Goal: Transaction & Acquisition: Purchase product/service

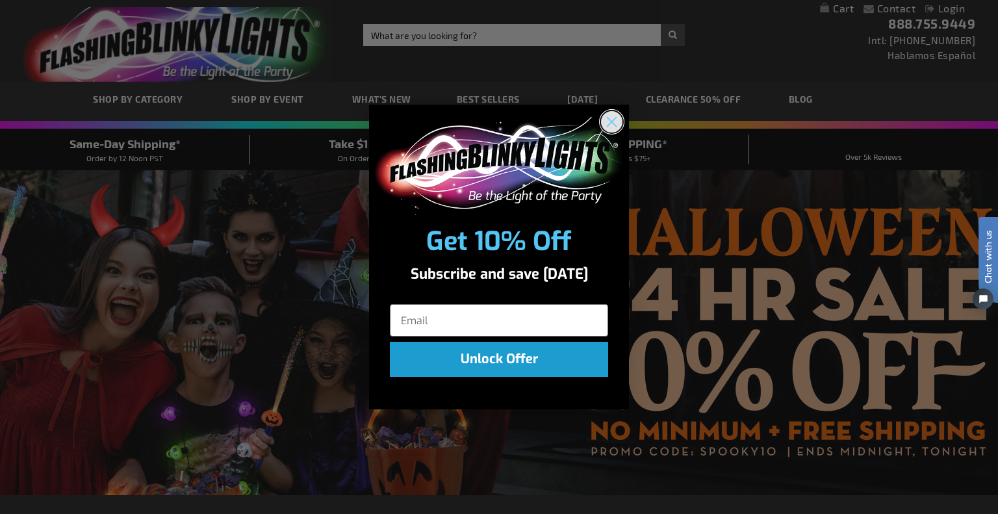
click at [611, 122] on icon "Close dialog" at bounding box center [612, 122] width 9 height 9
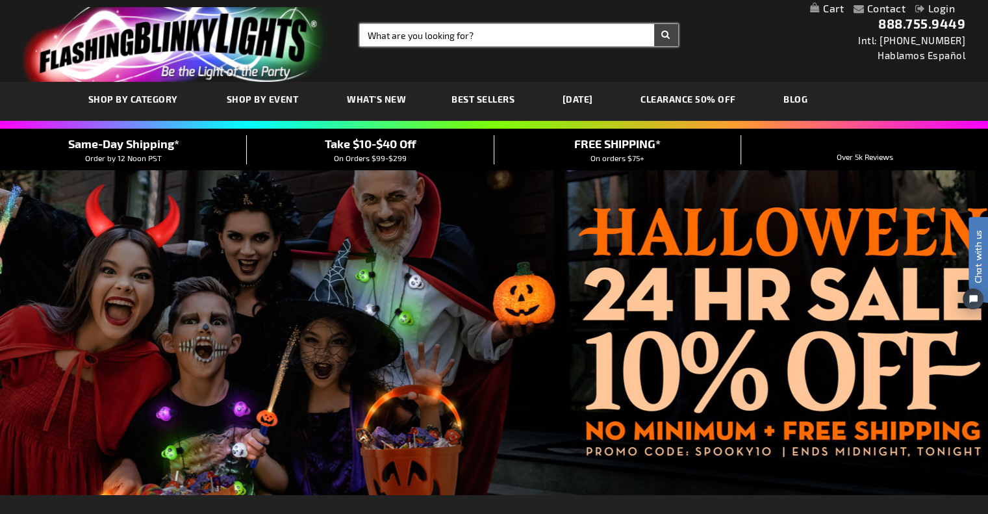
click at [499, 34] on input "Search" at bounding box center [519, 35] width 318 height 22
click at [654, 24] on button "Search" at bounding box center [666, 35] width 24 height 22
drag, startPoint x: 439, startPoint y: 36, endPoint x: 359, endPoint y: 34, distance: 79.3
click at [361, 35] on input "tambouriens" at bounding box center [519, 35] width 318 height 22
type input "ta"
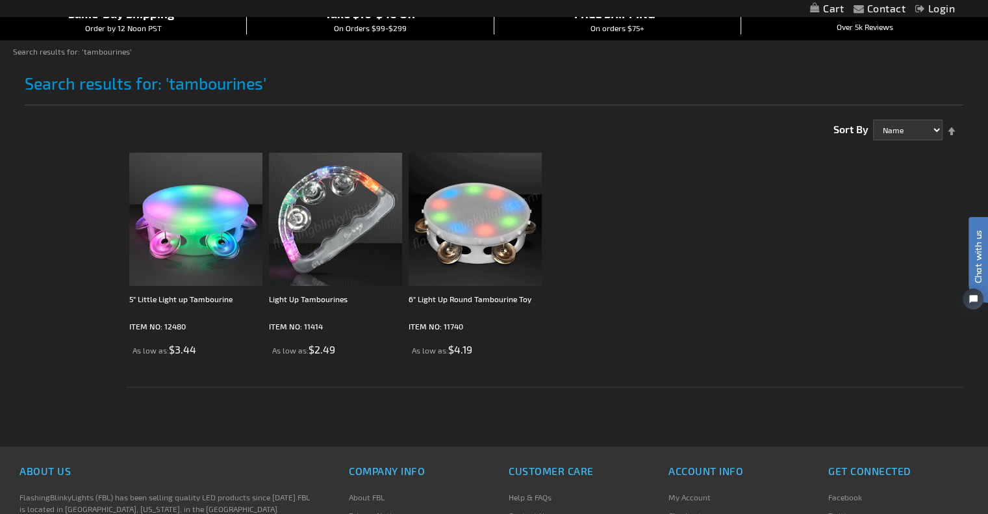
click at [338, 215] on img at bounding box center [335, 219] width 133 height 133
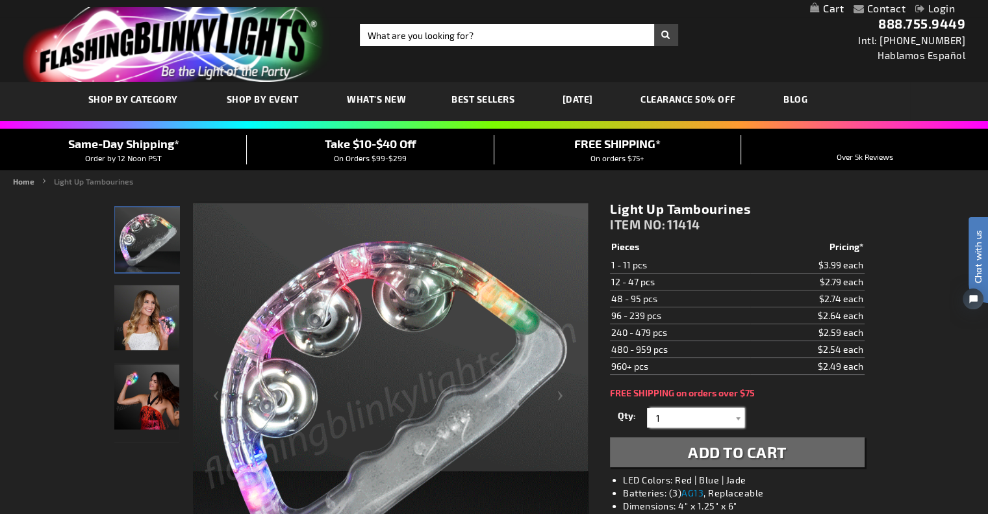
click at [721, 420] on input "1" at bounding box center [698, 417] width 94 height 19
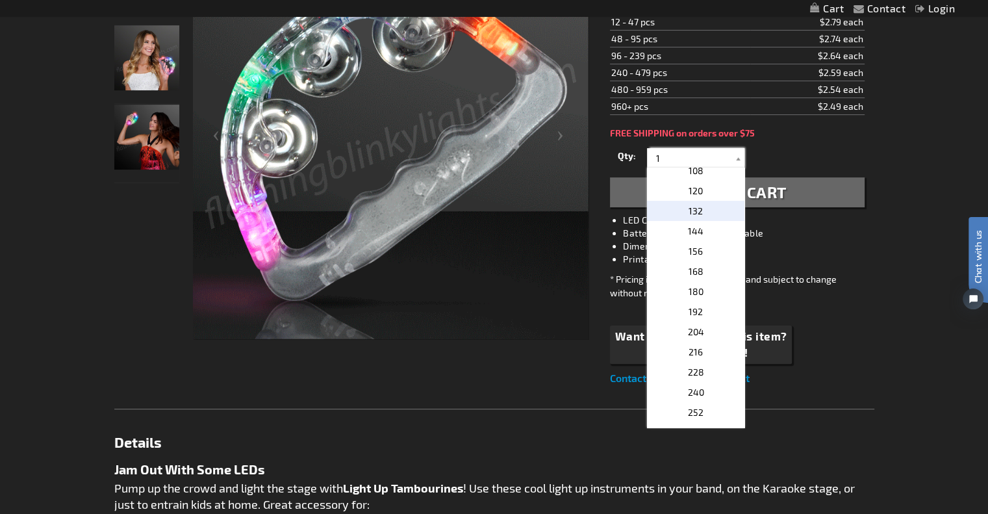
scroll to position [325, 0]
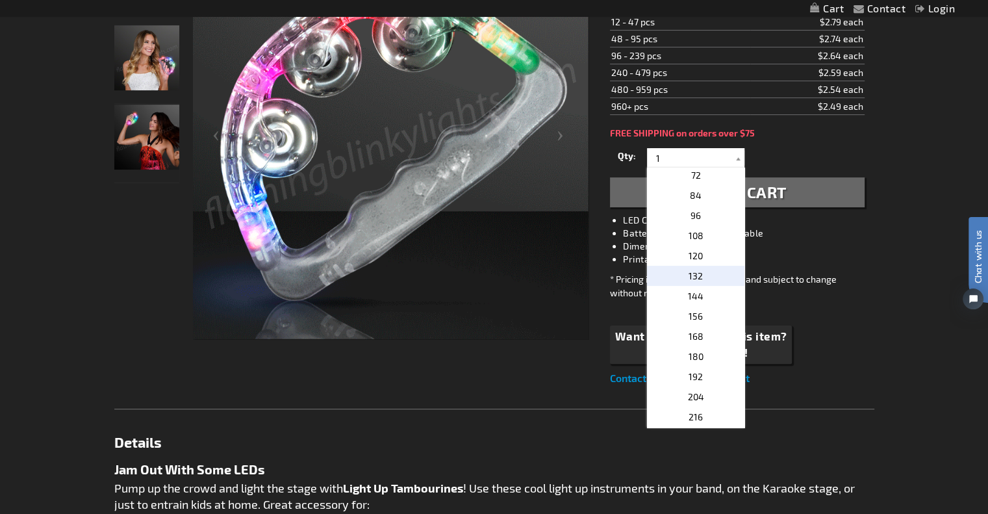
click at [707, 275] on p "132" at bounding box center [695, 276] width 97 height 20
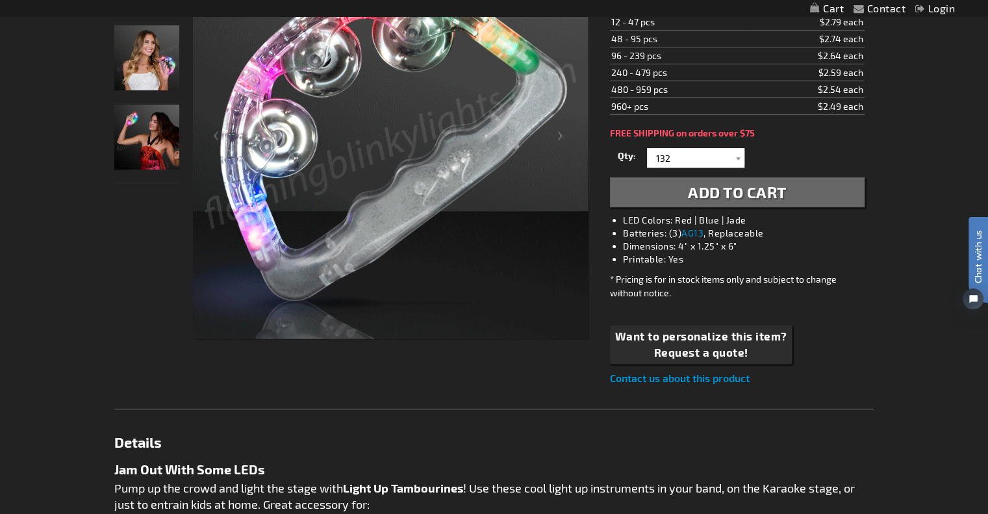
scroll to position [195, 0]
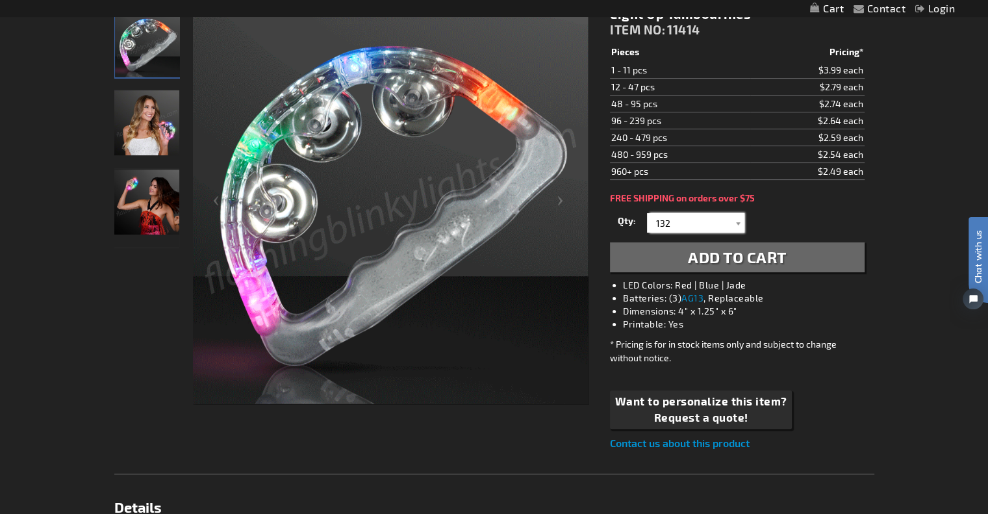
click at [662, 218] on input "132" at bounding box center [698, 222] width 94 height 19
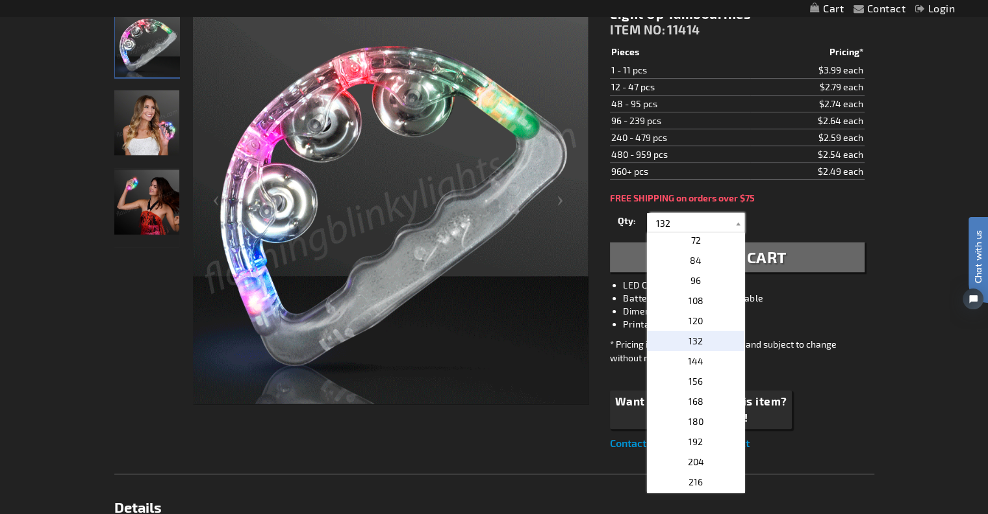
click at [669, 220] on input "132" at bounding box center [698, 222] width 94 height 19
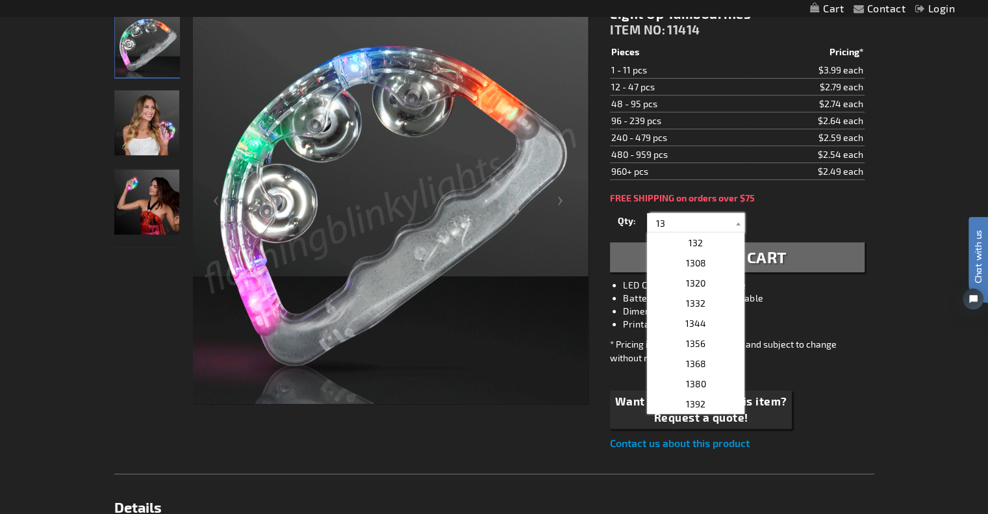
scroll to position [0, 0]
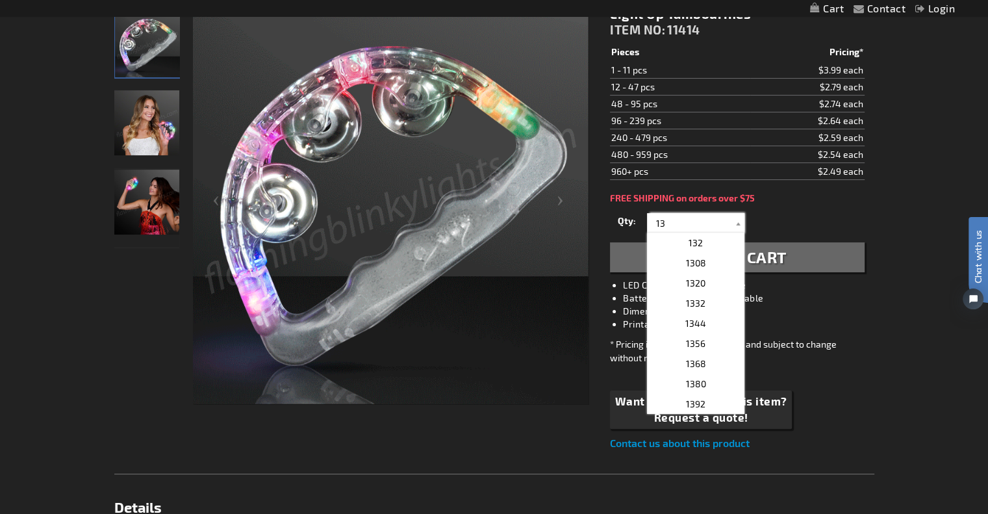
type input "13"
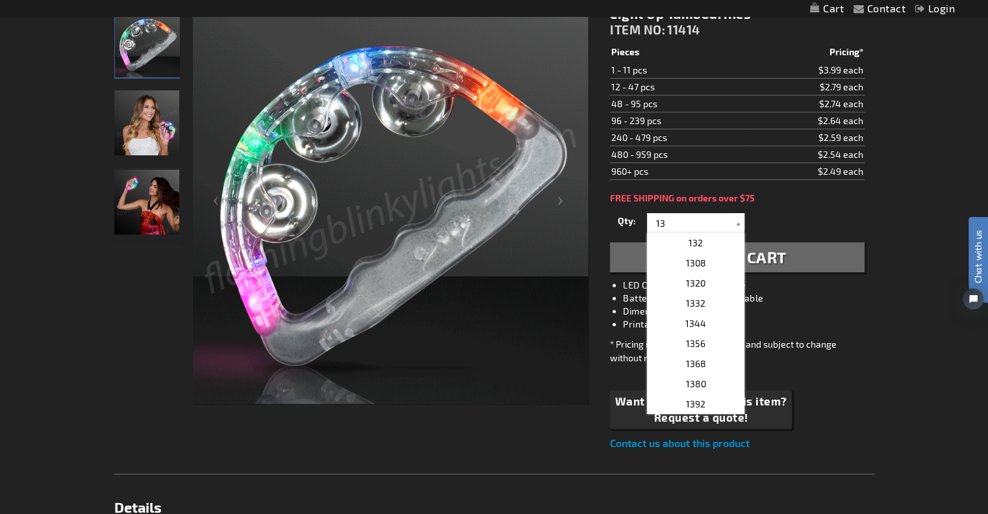
click at [757, 216] on div "Qty 1 2 3 4 5 6 7 8 9 10 11 12 24 36 48 60 72 84 96 108 120 132 144 156 168" at bounding box center [737, 223] width 254 height 26
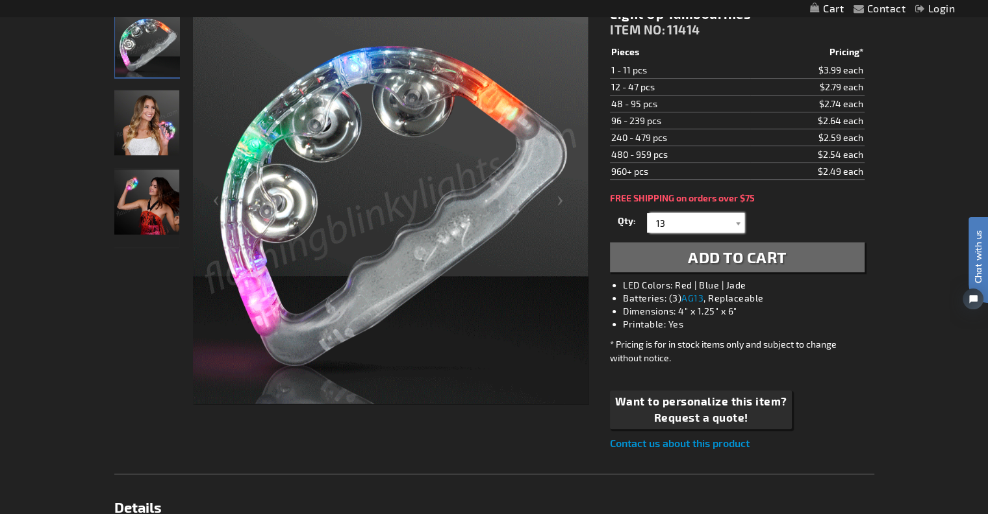
click at [712, 225] on input "13" at bounding box center [698, 222] width 94 height 19
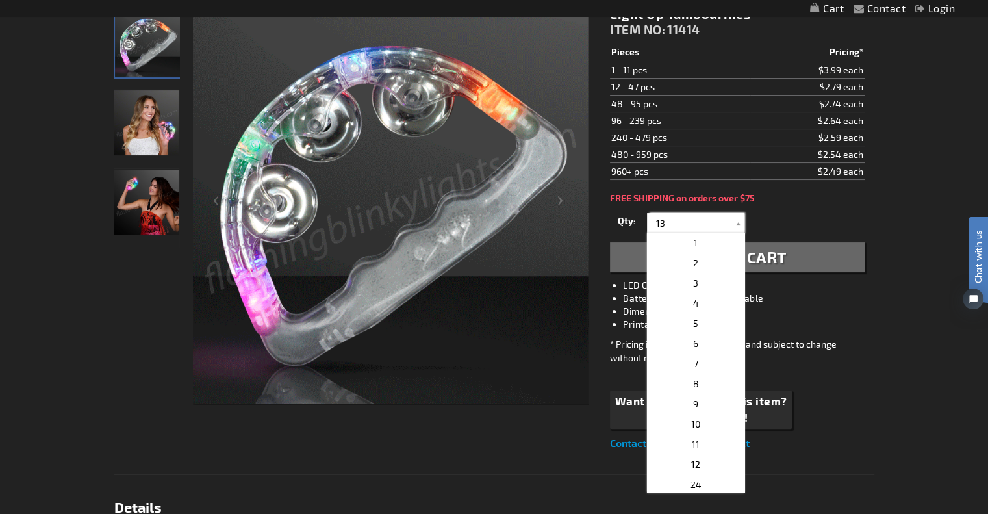
drag, startPoint x: 680, startPoint y: 212, endPoint x: 621, endPoint y: 216, distance: 58.7
click at [621, 216] on div "Qty 1 2 3 4 5 6 7 8 9 10 11 12 24 36 48 60 72 84 96 108 120 132 144 156 168" at bounding box center [737, 223] width 254 height 26
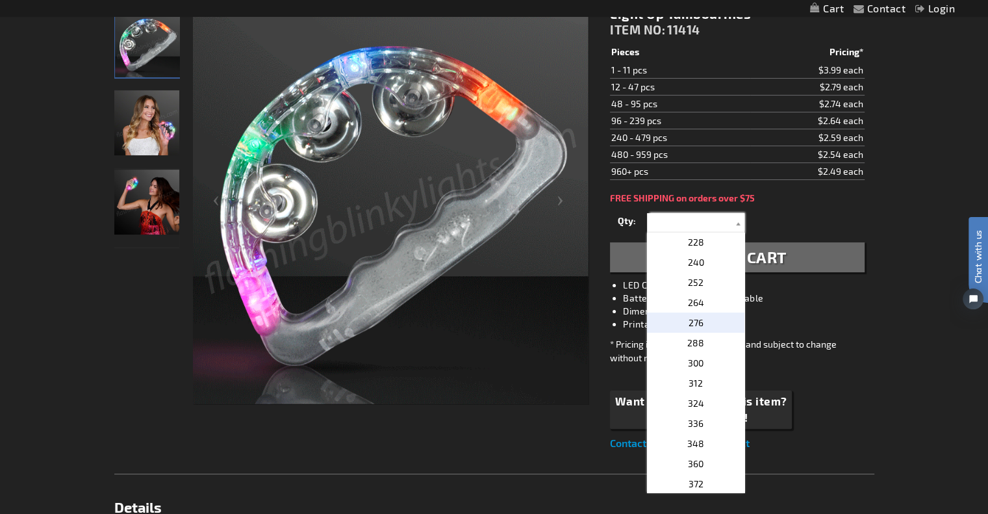
scroll to position [325, 0]
click at [701, 340] on p "132" at bounding box center [695, 341] width 97 height 20
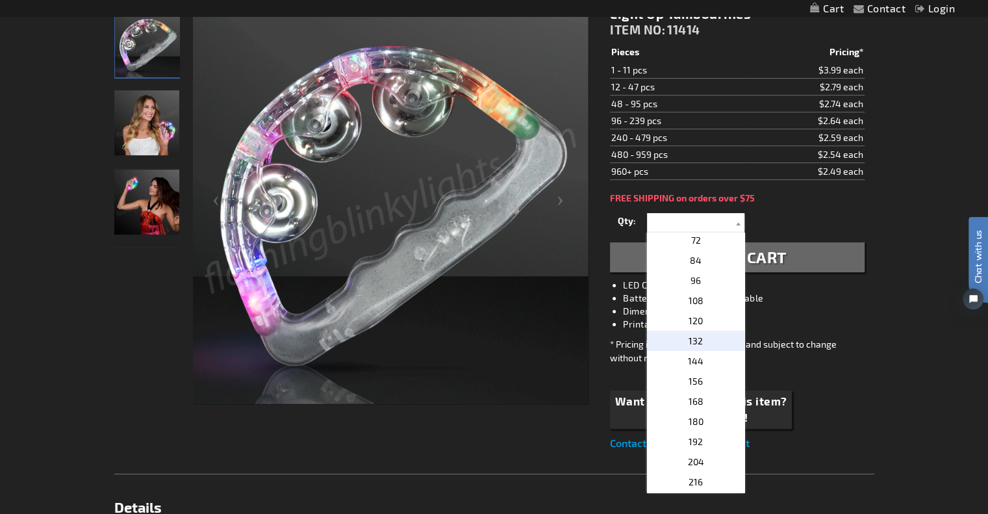
type input "132"
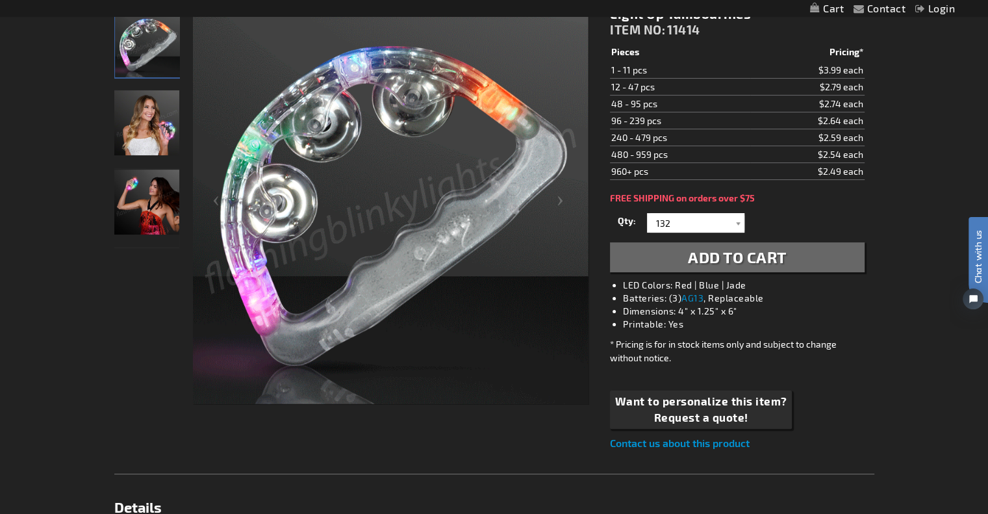
click at [754, 261] on span "Add to Cart" at bounding box center [737, 257] width 99 height 19
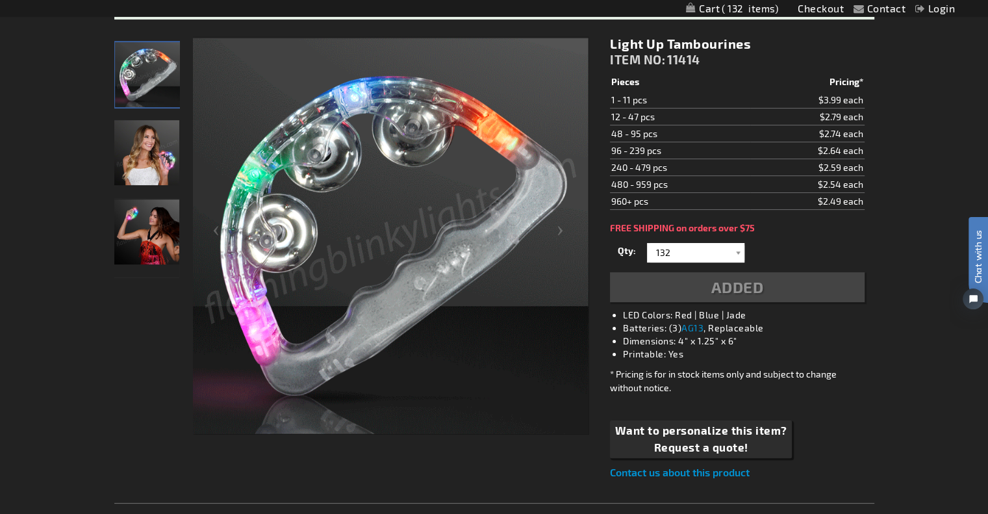
scroll to position [224, 0]
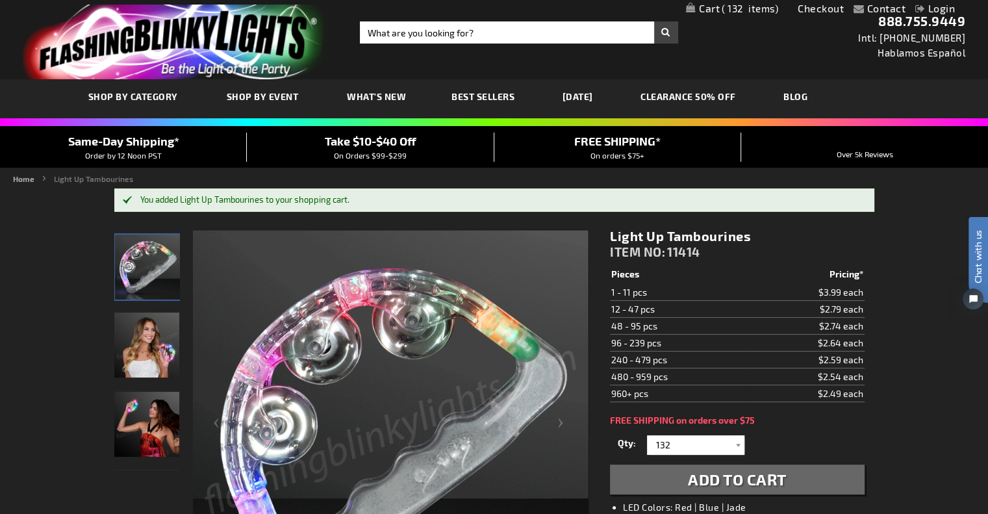
scroll to position [0, 0]
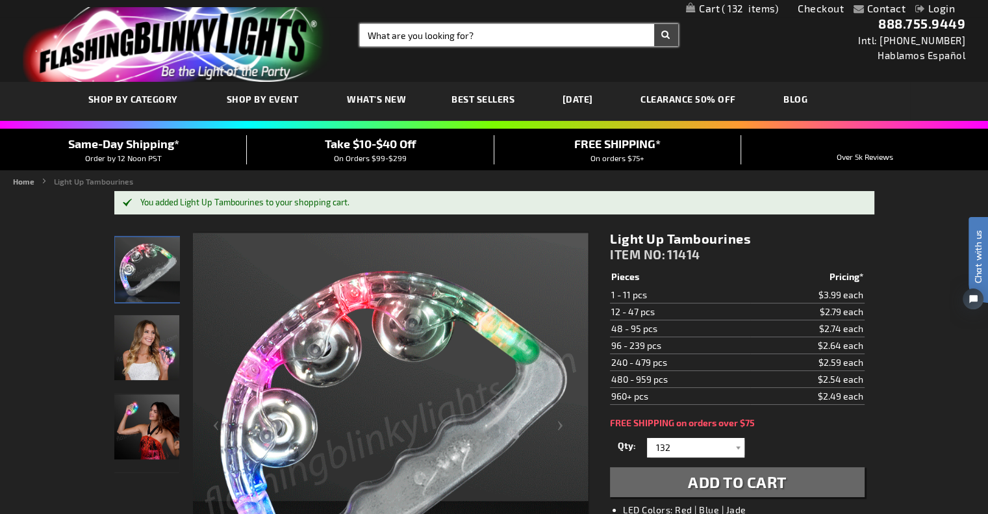
click at [502, 36] on input "Search" at bounding box center [519, 35] width 318 height 22
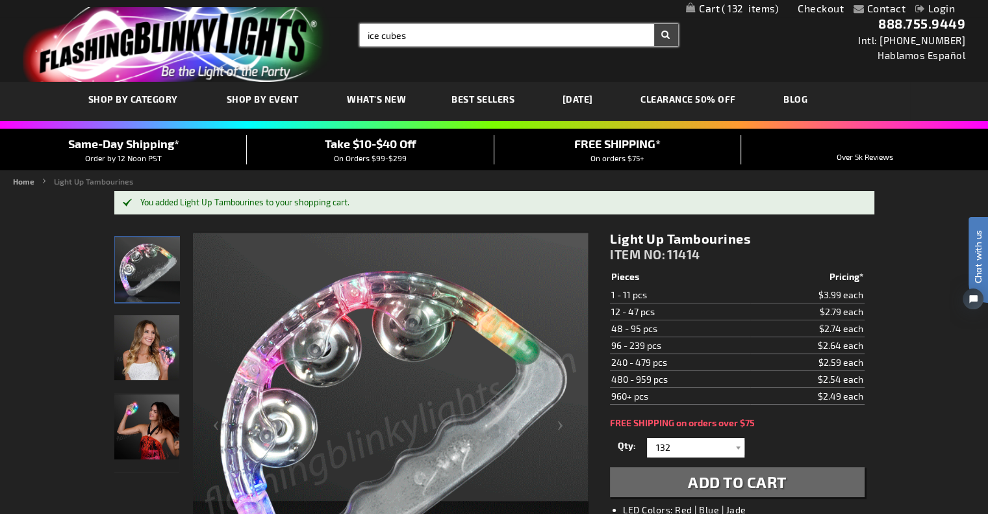
type input "ice cubes"
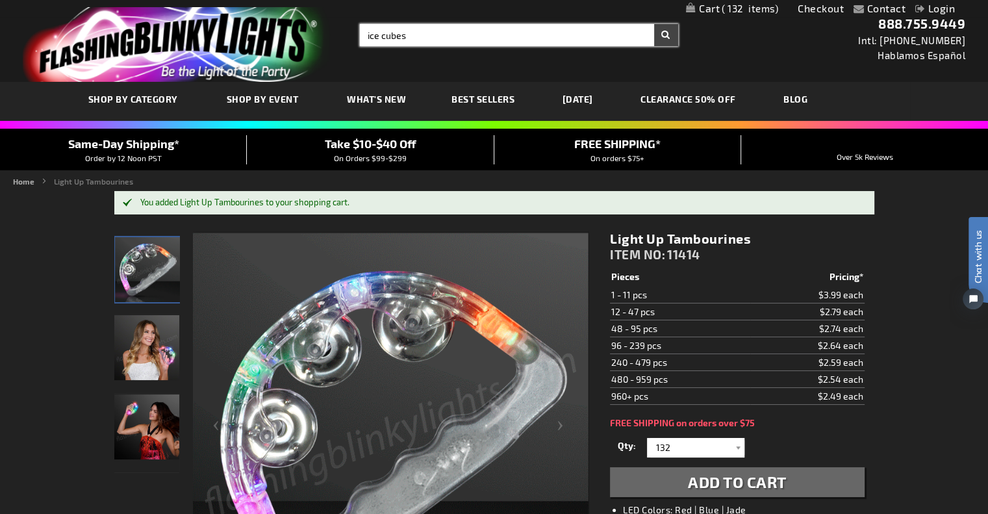
click at [654, 24] on button "Search" at bounding box center [666, 35] width 24 height 22
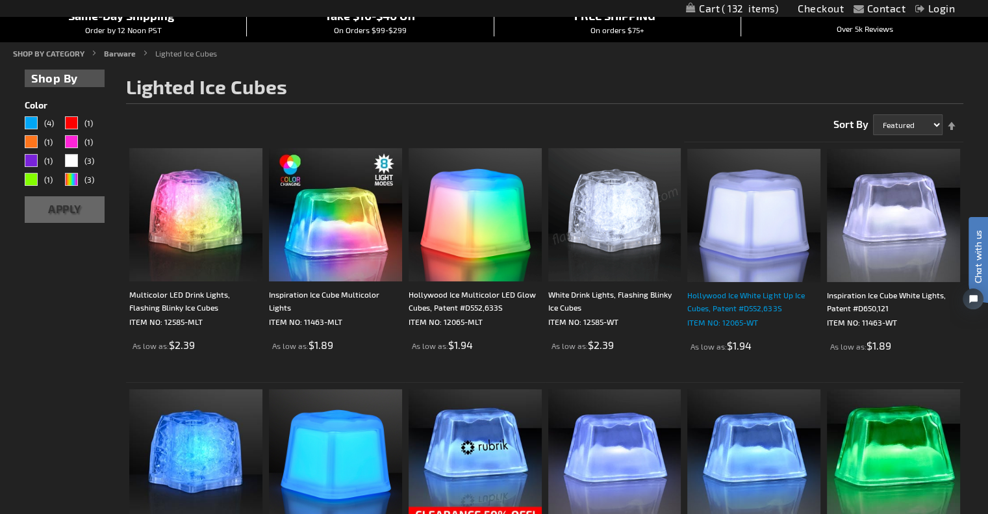
scroll to position [195, 0]
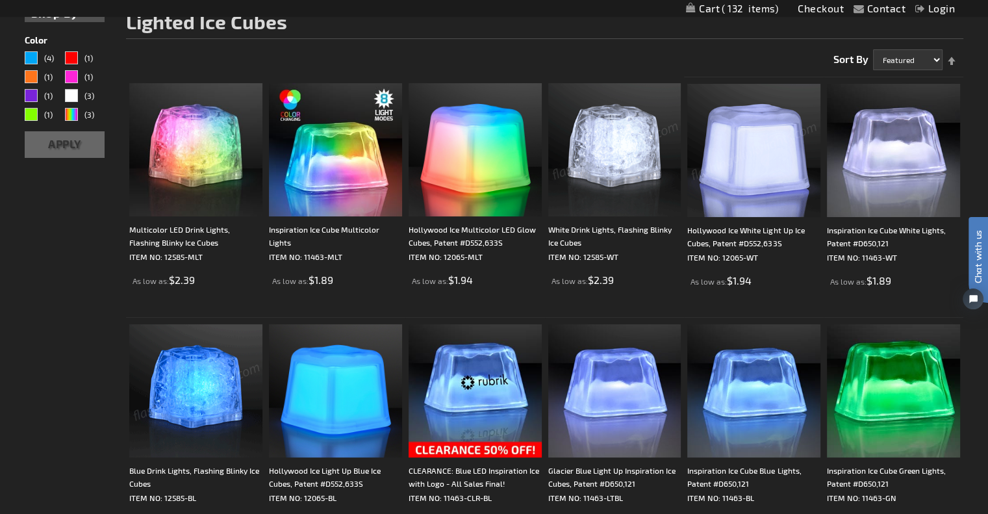
click at [731, 194] on img at bounding box center [754, 150] width 133 height 133
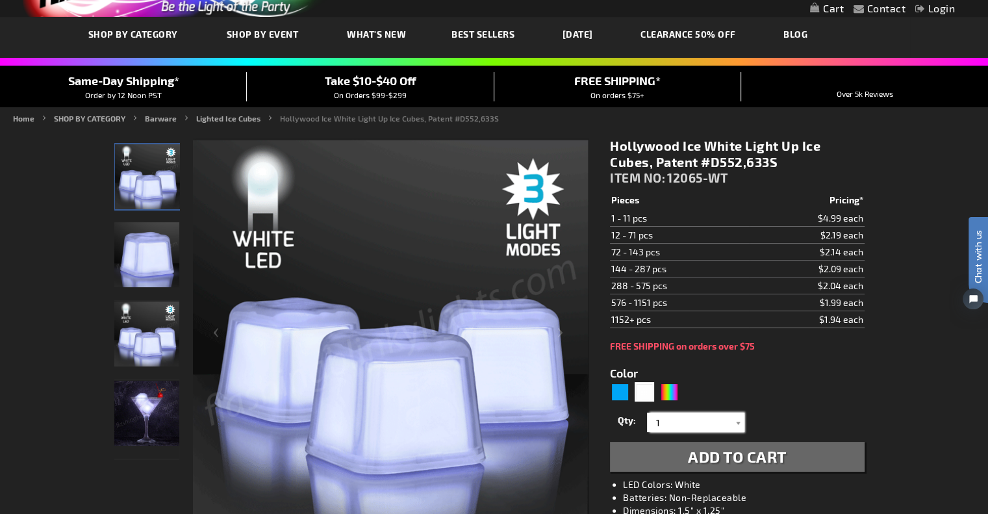
click at [716, 424] on input "1" at bounding box center [698, 422] width 94 height 19
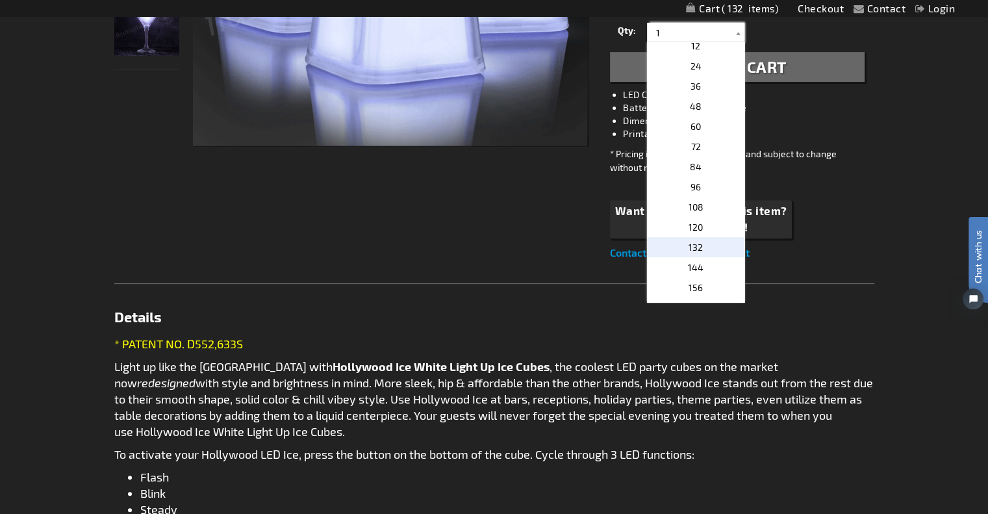
scroll to position [260, 0]
click at [703, 206] on p "132" at bounding box center [695, 215] width 97 height 20
type input "132"
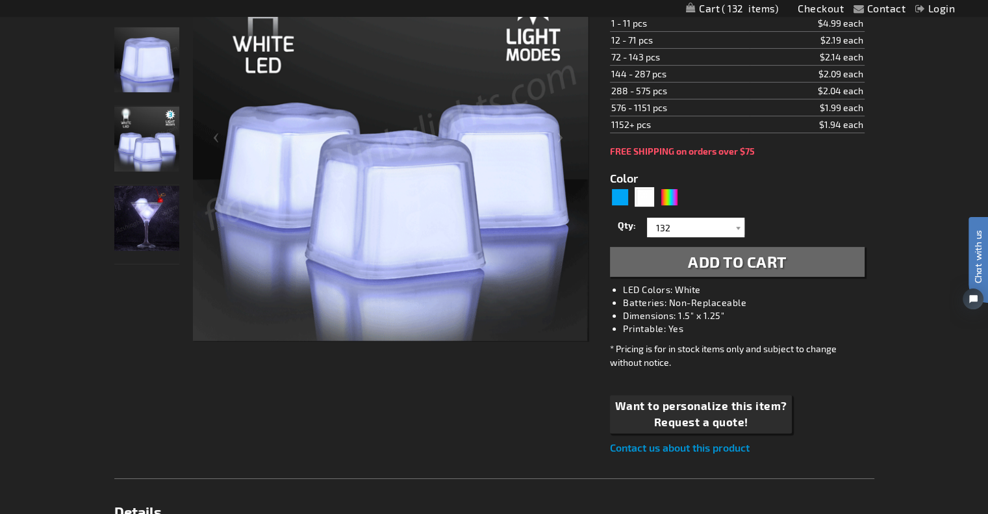
click at [741, 263] on span "Add to Cart" at bounding box center [737, 261] width 99 height 19
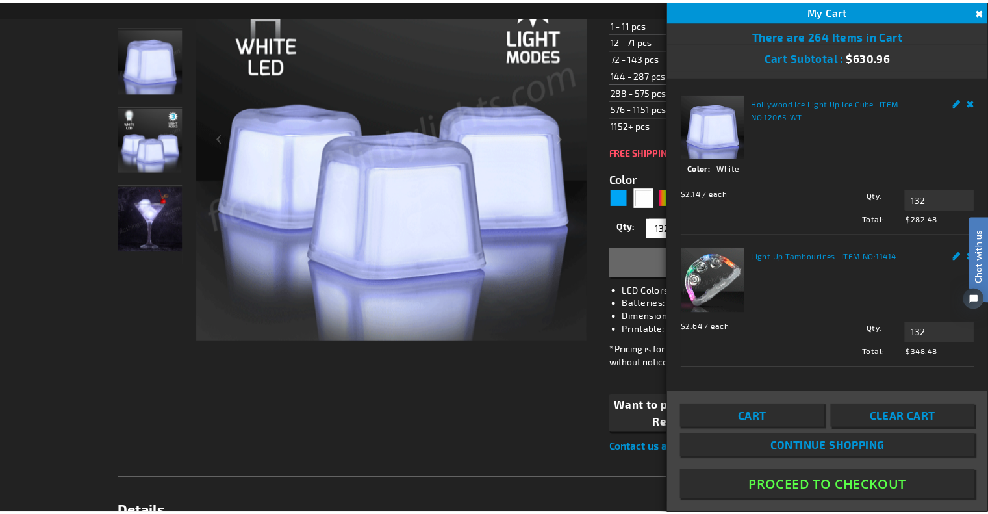
scroll to position [3, 0]
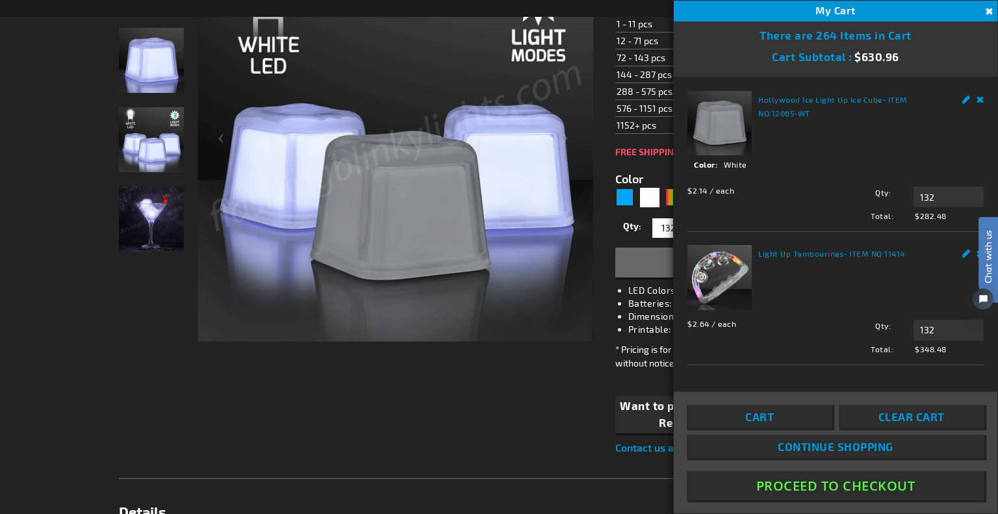
click at [988, 8] on button "Close" at bounding box center [988, 12] width 14 height 14
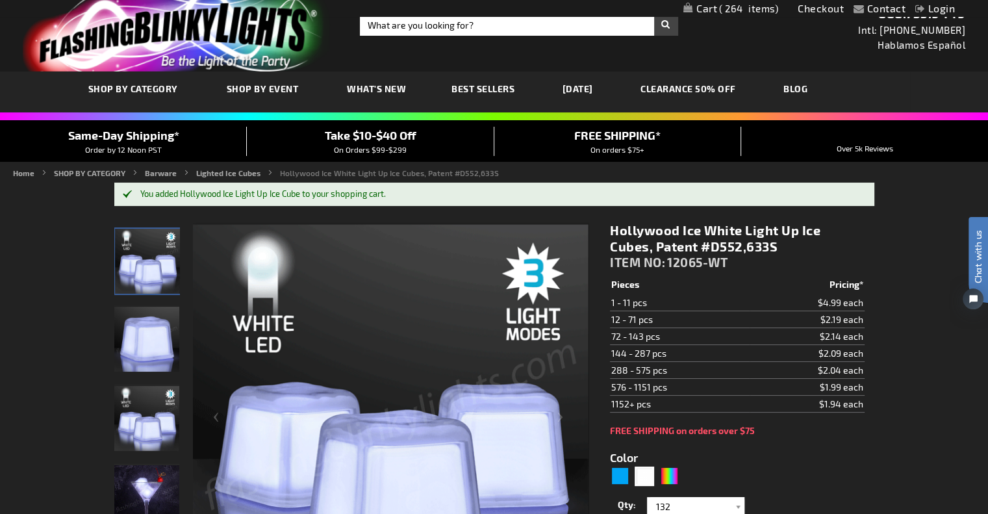
scroll to position [0, 0]
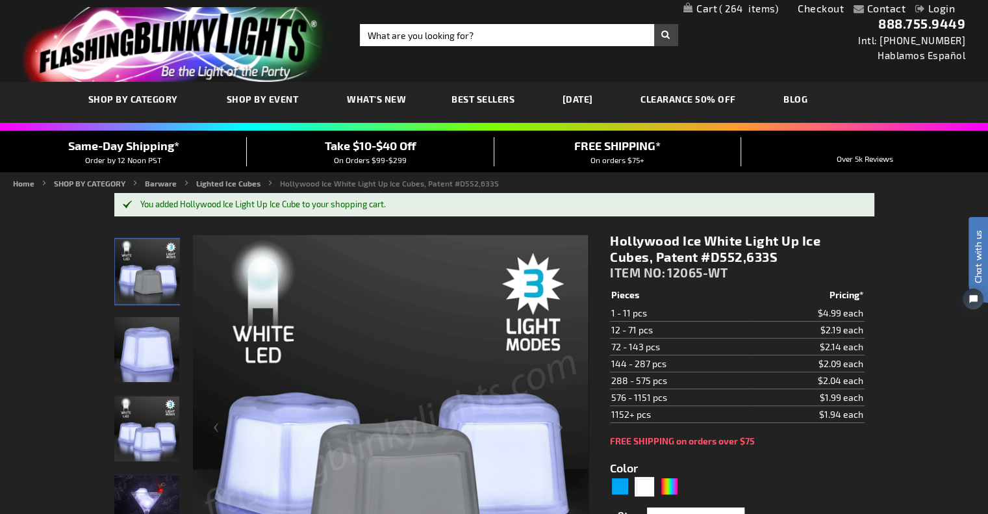
click at [815, 8] on link "Checkout" at bounding box center [821, 8] width 46 height 12
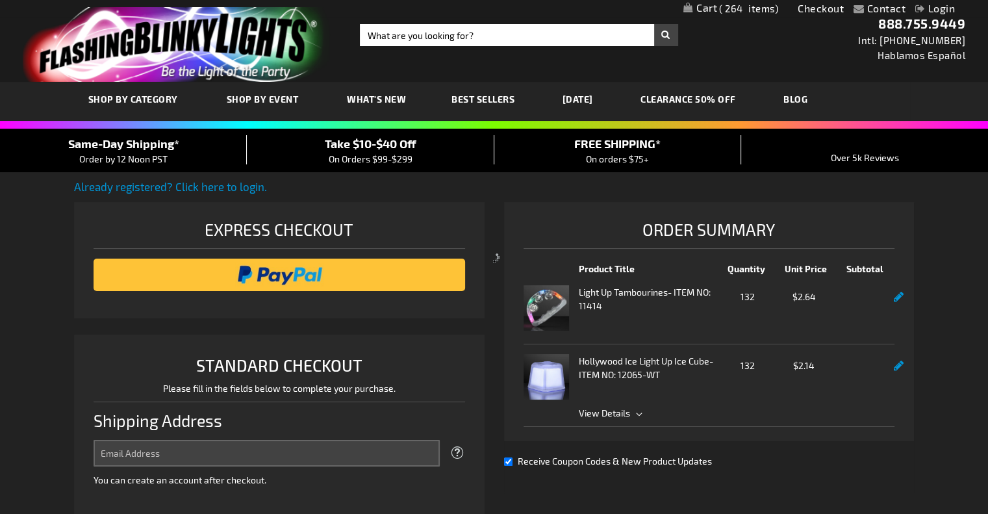
select select "US"
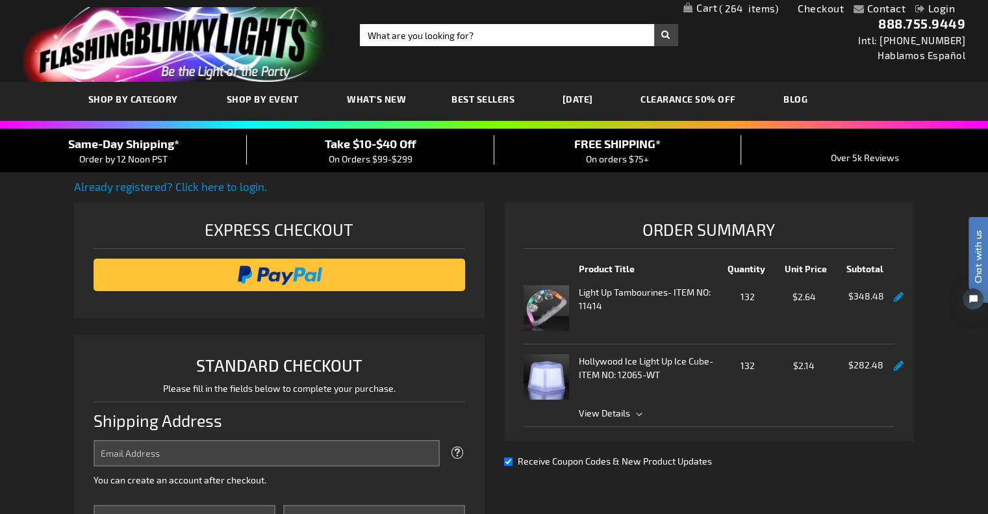
click at [737, 9] on span "264" at bounding box center [748, 9] width 59 height 12
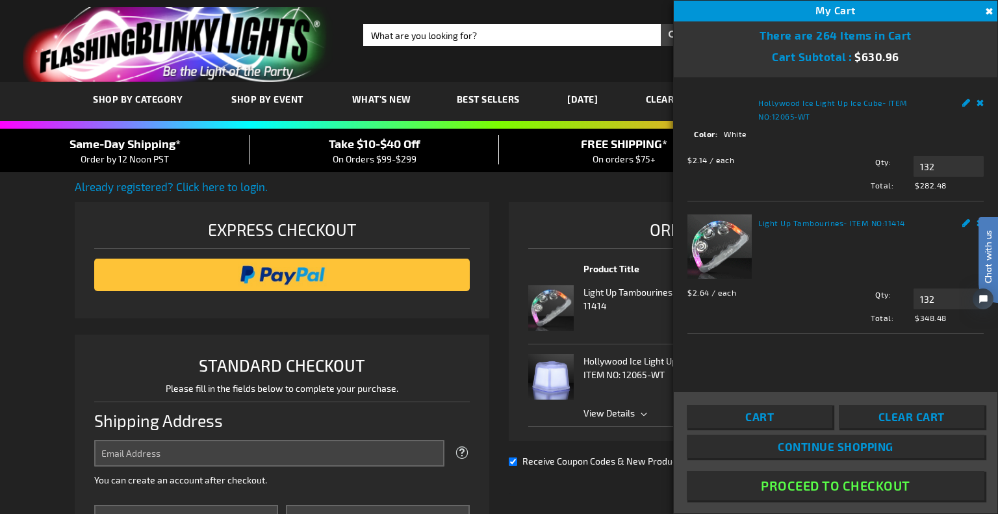
scroll to position [3, 0]
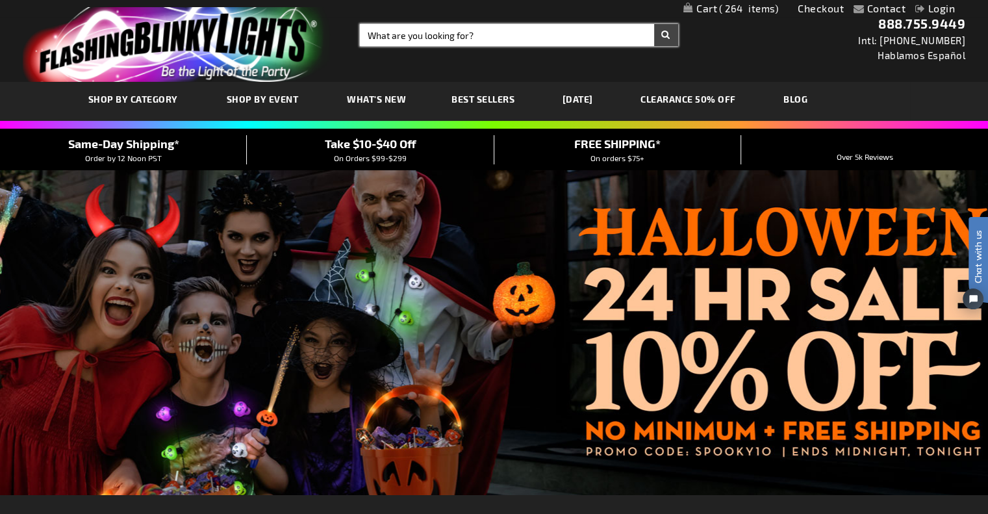
click at [543, 31] on input "Search" at bounding box center [519, 35] width 318 height 22
type input "tambourines"
click at [654, 24] on button "Search" at bounding box center [666, 35] width 24 height 22
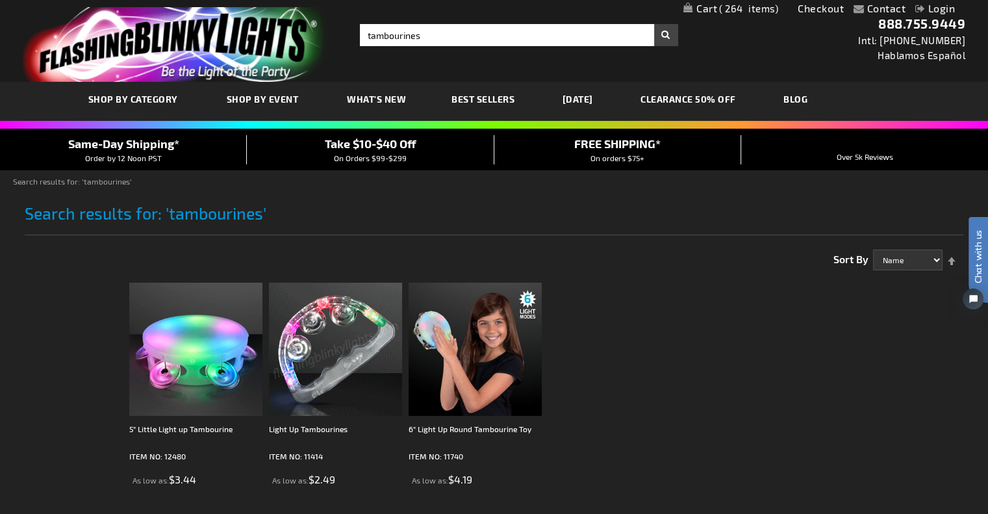
click at [331, 371] on img at bounding box center [335, 349] width 133 height 133
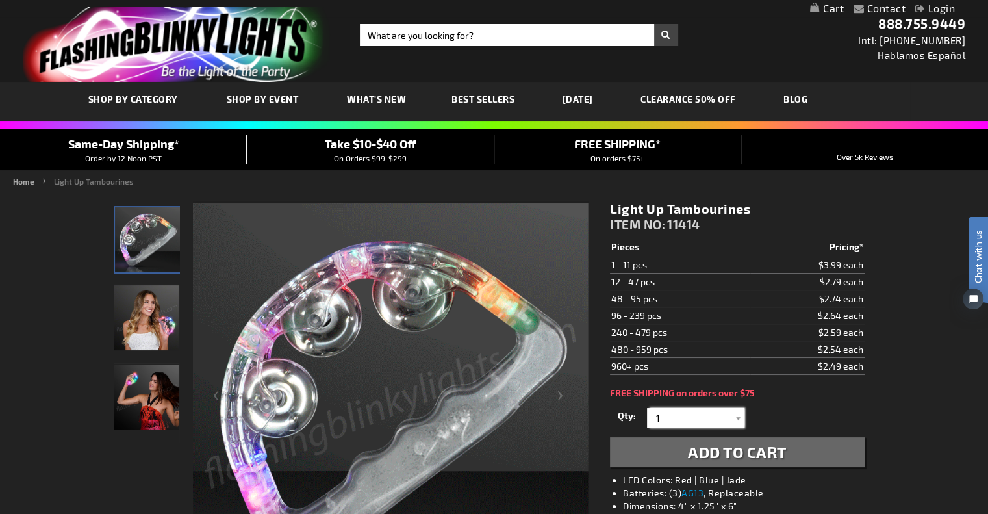
click at [721, 418] on input "1" at bounding box center [698, 417] width 94 height 19
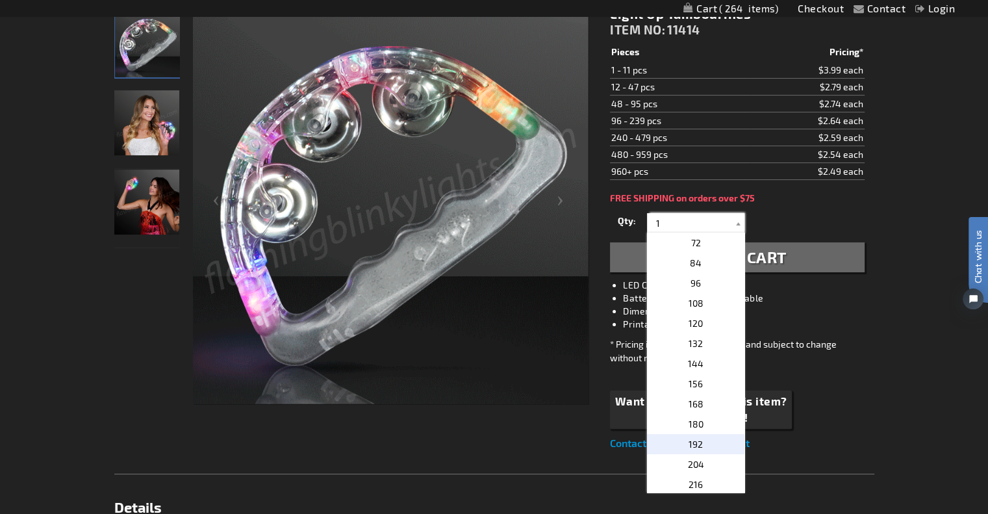
scroll to position [390, 0]
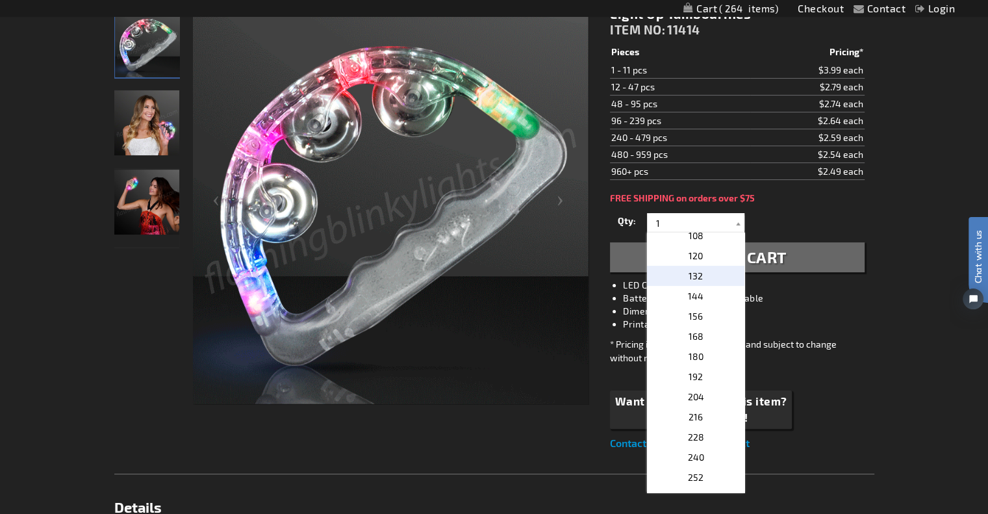
click at [697, 277] on p "132" at bounding box center [695, 276] width 97 height 20
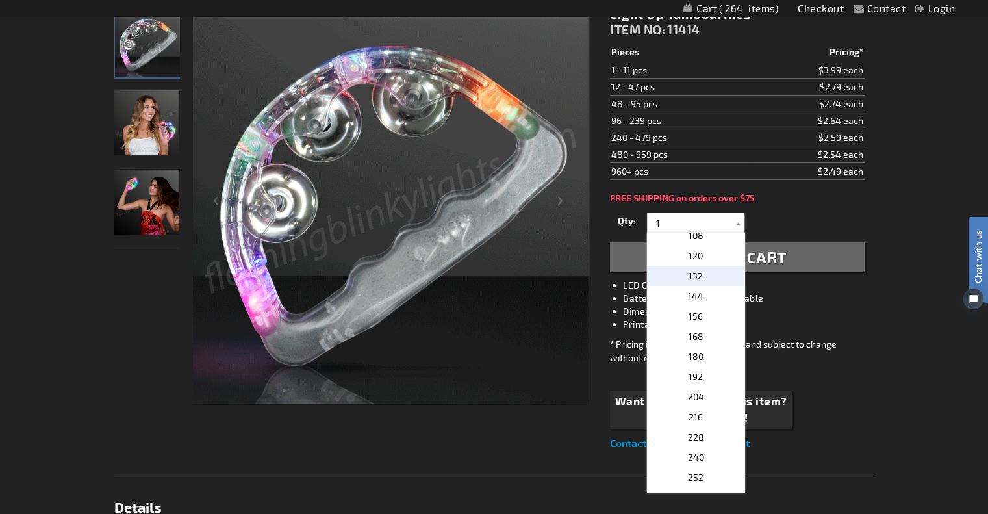
type input "132"
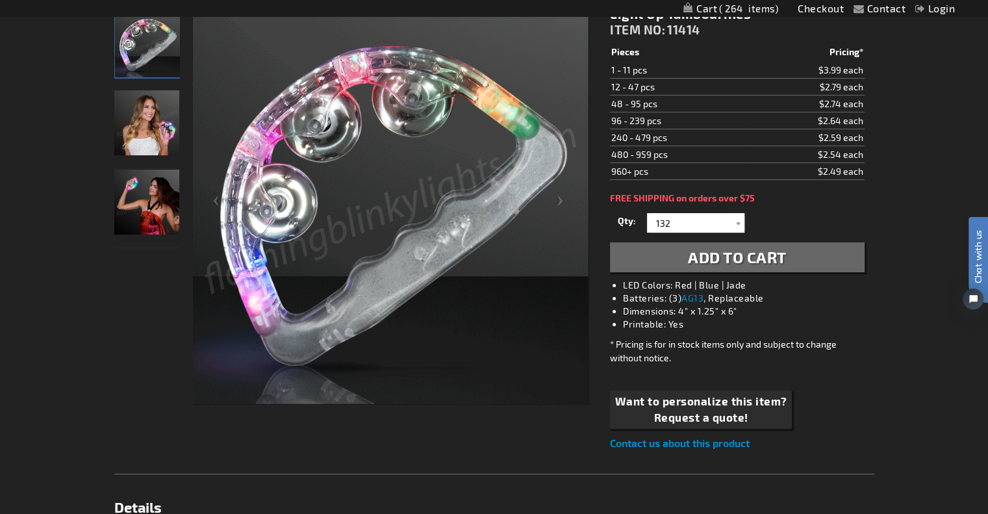
click at [792, 259] on button "Add to Cart" at bounding box center [737, 257] width 254 height 30
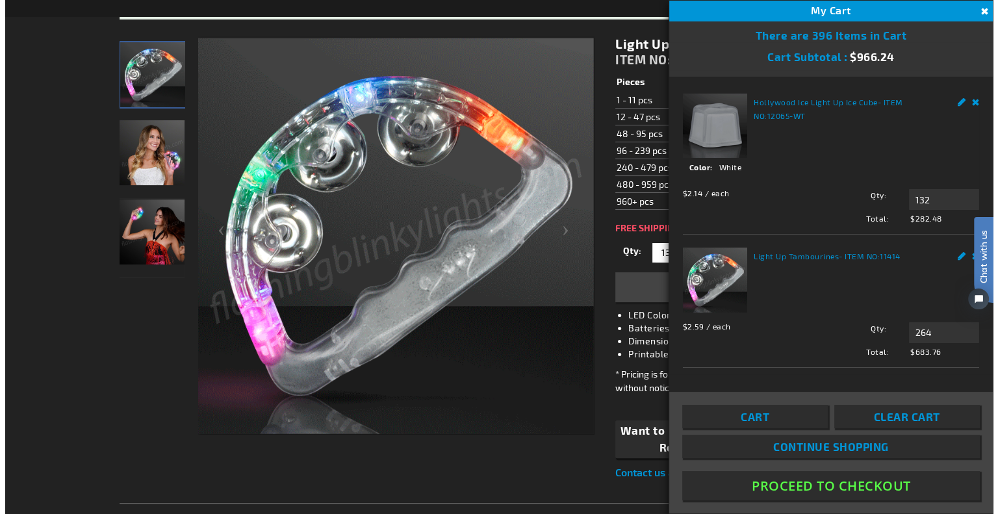
scroll to position [224, 0]
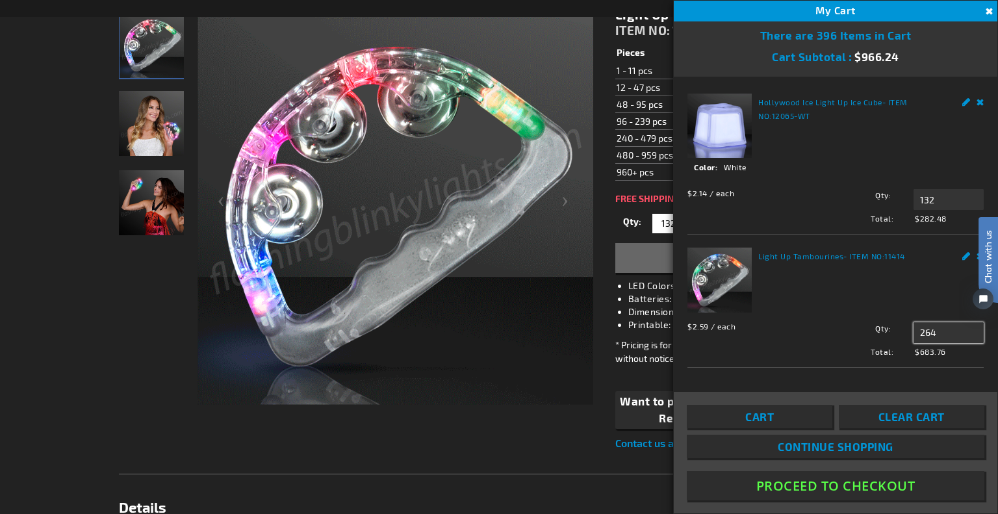
drag, startPoint x: 938, startPoint y: 324, endPoint x: 870, endPoint y: 331, distance: 69.3
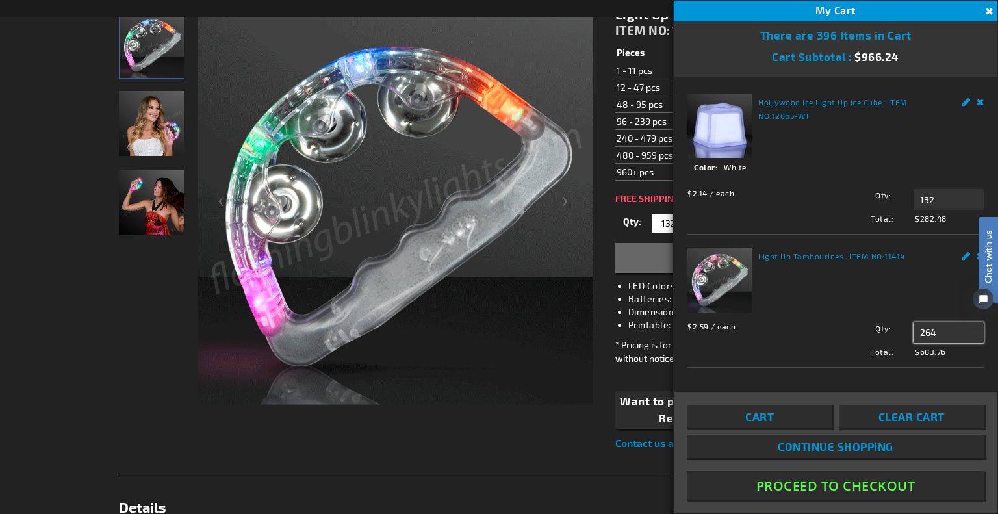
click at [870, 331] on div "Qty 264 Update" at bounding box center [902, 332] width 163 height 21
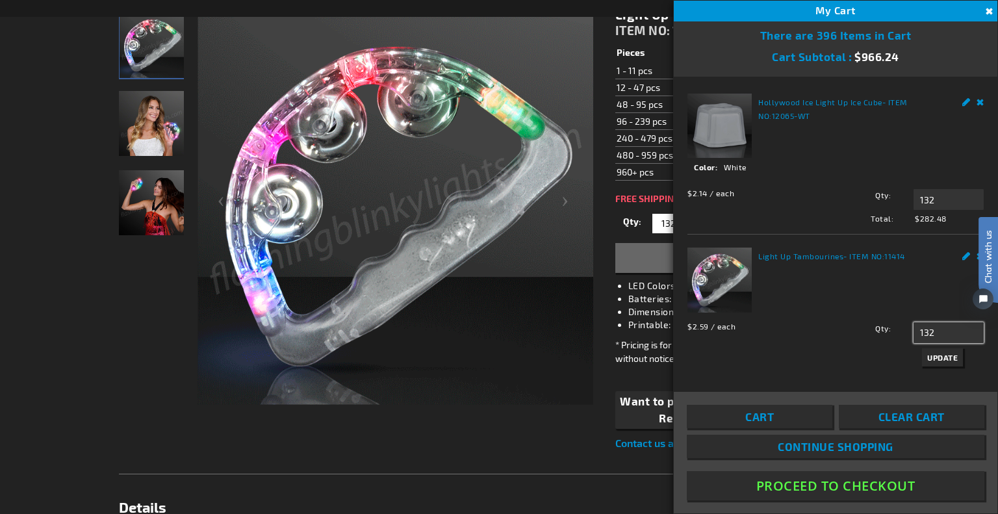
type input "132"
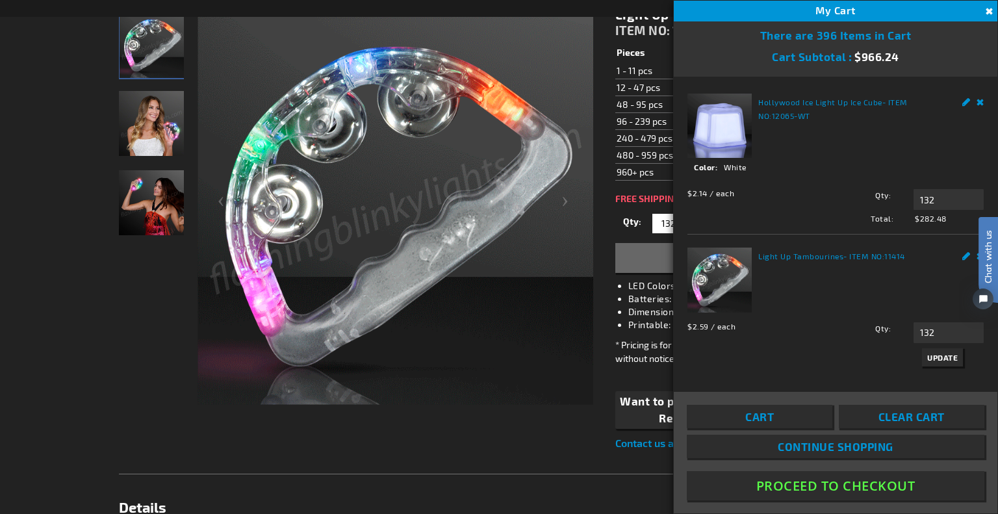
click at [946, 353] on span "Update" at bounding box center [942, 357] width 31 height 9
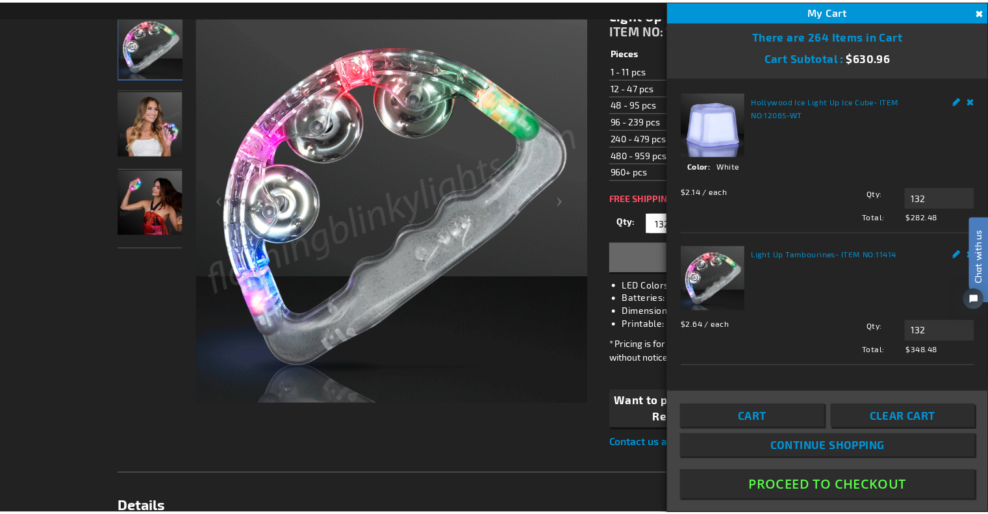
scroll to position [3, 0]
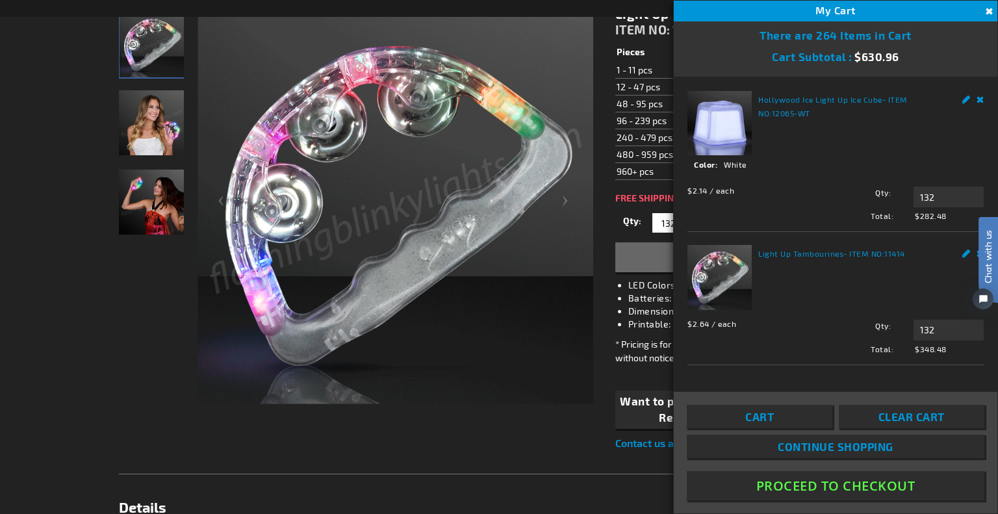
click at [866, 480] on button "Proceed To Checkout" at bounding box center [836, 485] width 298 height 29
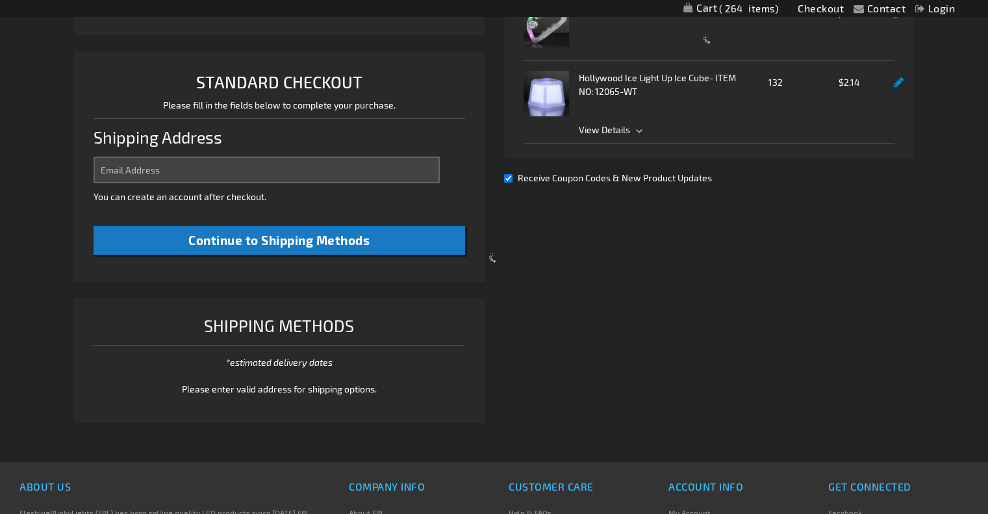
select select "US"
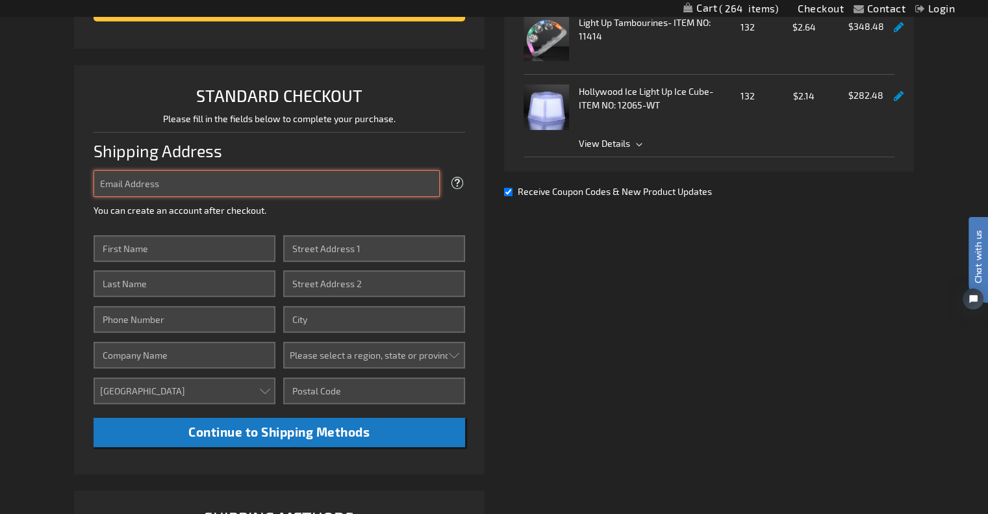
click at [225, 183] on input "Email Address" at bounding box center [267, 183] width 346 height 27
type input "hello@aliceandapricot.com"
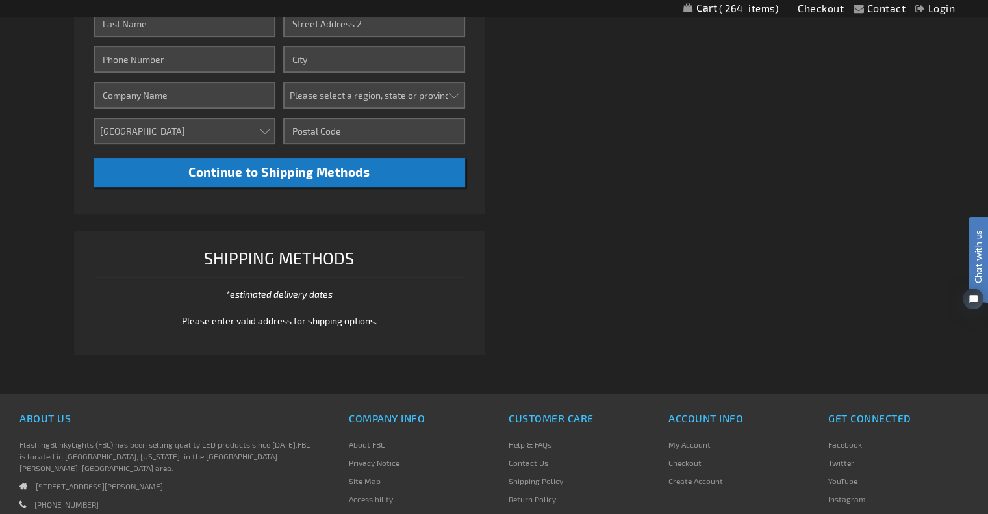
scroll to position [270, 0]
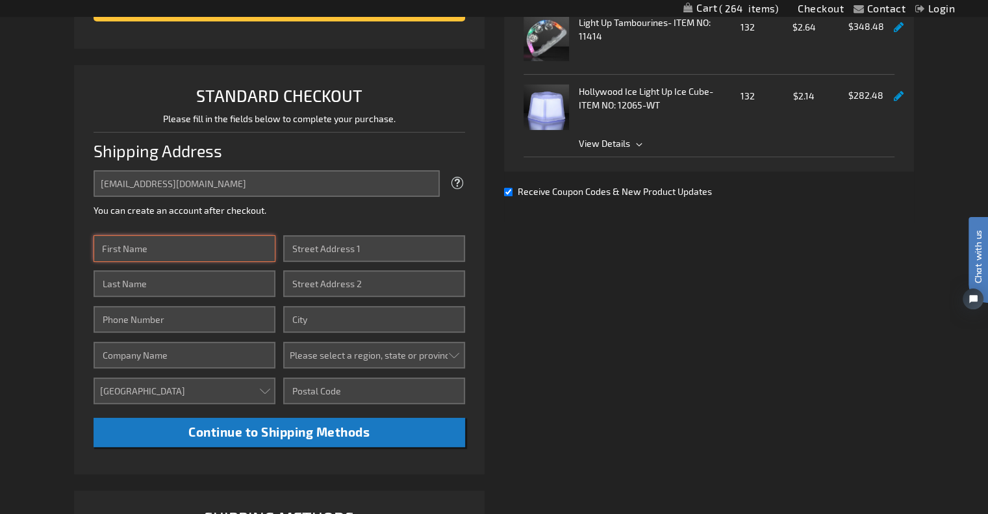
click at [194, 247] on input "First Name" at bounding box center [185, 248] width 182 height 27
click at [174, 252] on input "First Name" at bounding box center [185, 248] width 182 height 27
type input "Leslie"
click at [117, 275] on input "Last Name" at bounding box center [185, 283] width 182 height 27
type input "[PERSON_NAME]"
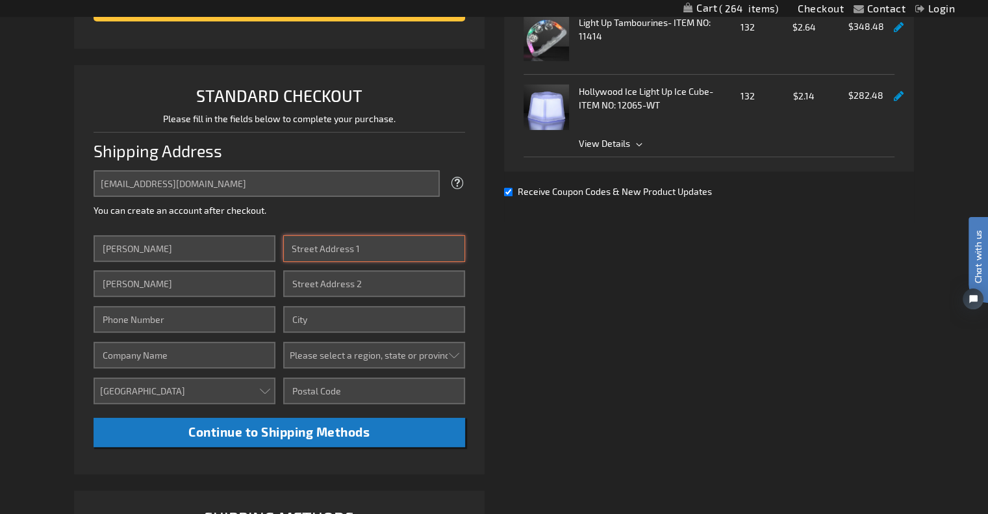
click at [377, 246] on input "Street Address: Line 1" at bounding box center [374, 248] width 182 height 27
type input "[STREET_ADDRESS]"
type input "[PERSON_NAME]"
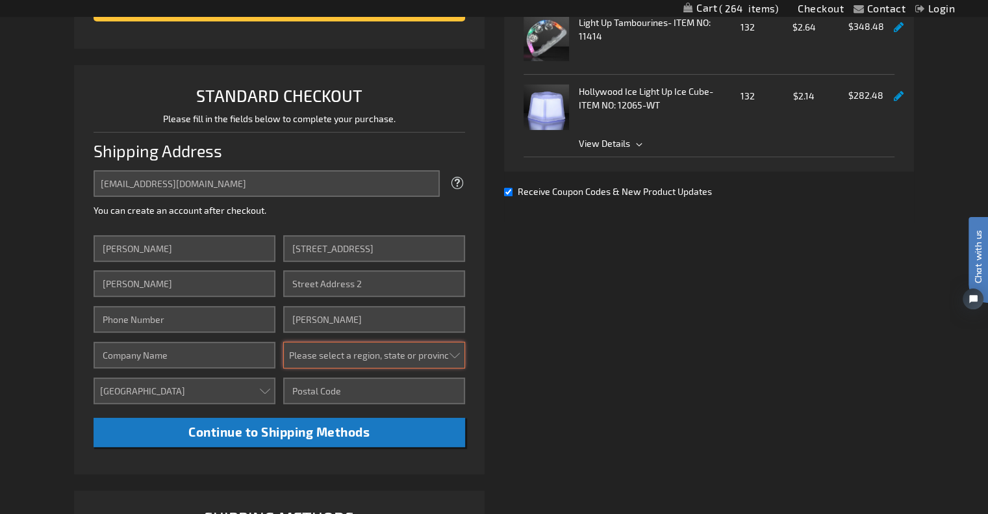
select select "57"
type input "75080"
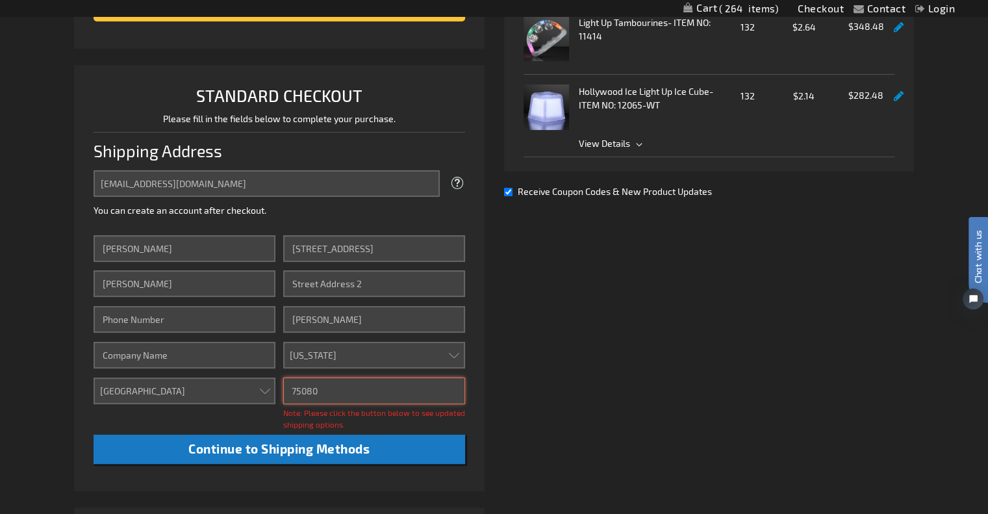
click at [380, 387] on input "75080" at bounding box center [374, 391] width 182 height 27
click at [517, 337] on div "Already registered? Click here to login. Shipping Review & Payments Estimated T…" at bounding box center [494, 277] width 840 height 736
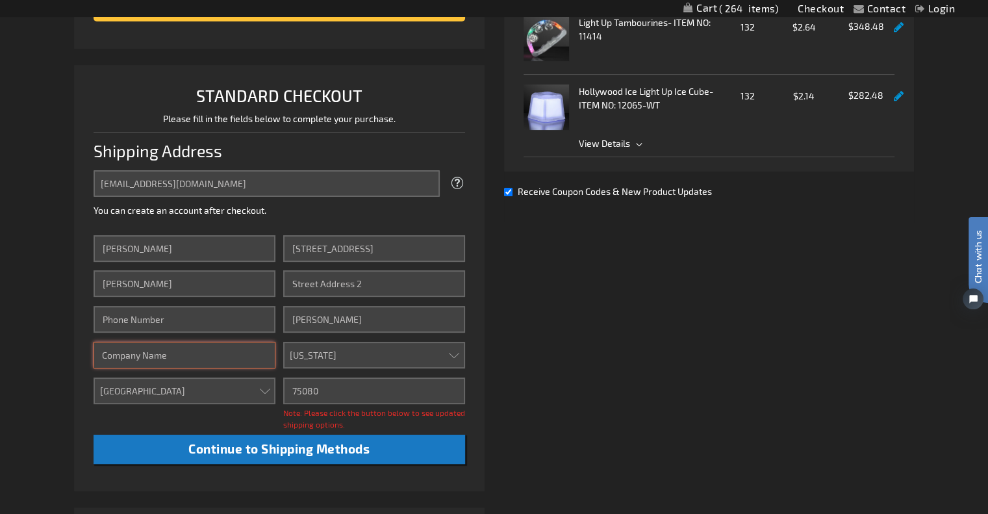
click at [211, 359] on input "Company" at bounding box center [185, 355] width 182 height 27
type input "Alice and Apricot"
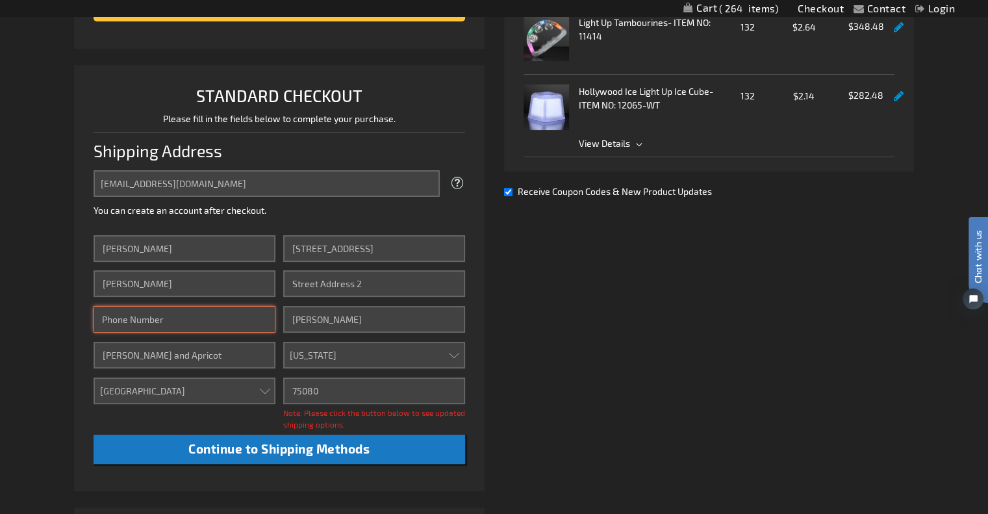
click at [179, 324] on input "Phone Number" at bounding box center [185, 319] width 182 height 27
type input "4695857304"
click at [576, 309] on div "Already registered? Click here to login. Shipping Review & Payments Estimated T…" at bounding box center [494, 277] width 840 height 736
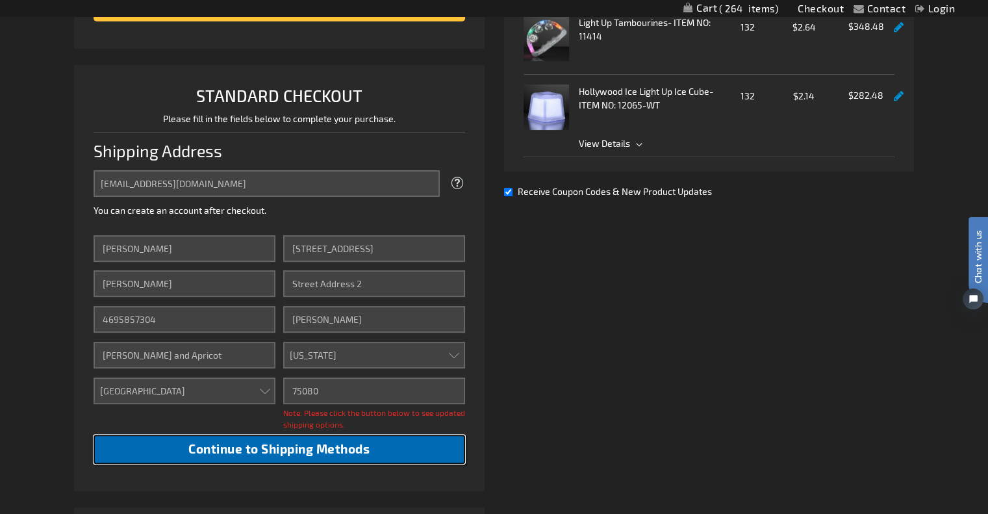
click at [338, 450] on span "Continue to Shipping Methods" at bounding box center [278, 448] width 181 height 15
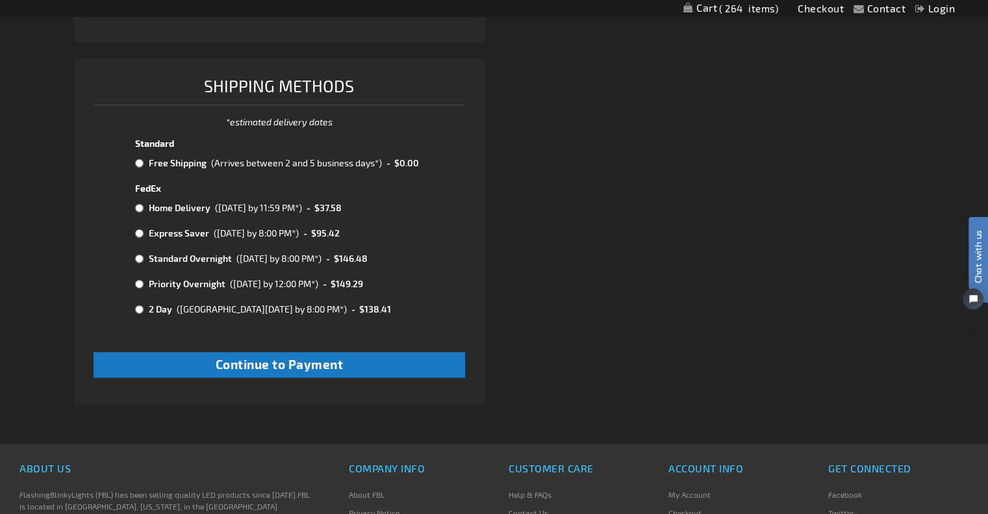
scroll to position [725, 0]
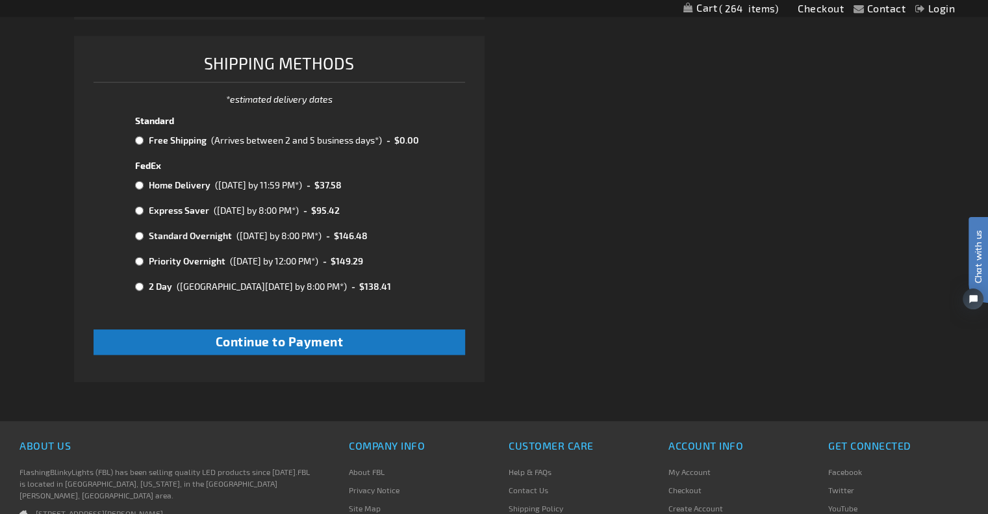
click at [140, 138] on input "radio" at bounding box center [139, 140] width 8 height 10
radio input "true"
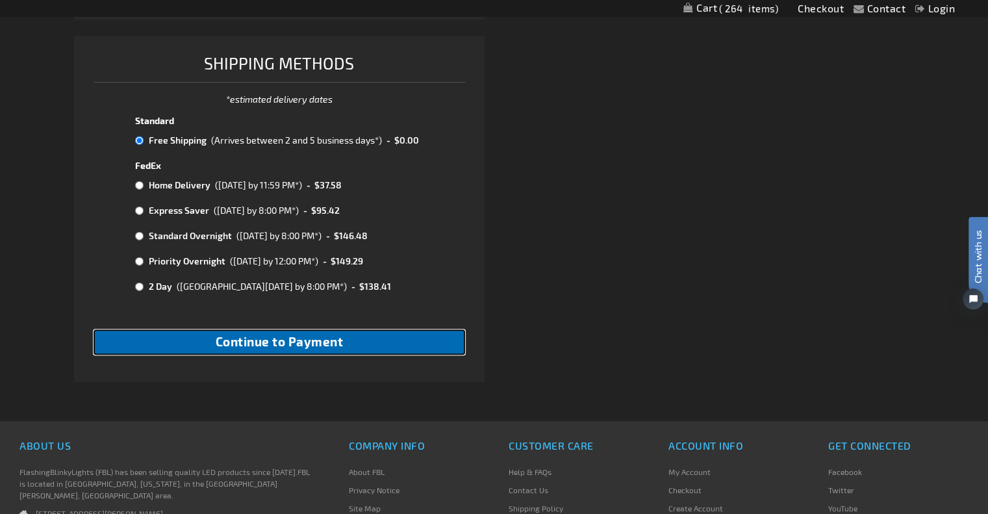
click at [398, 355] on button "Continue to Payment" at bounding box center [279, 341] width 371 height 25
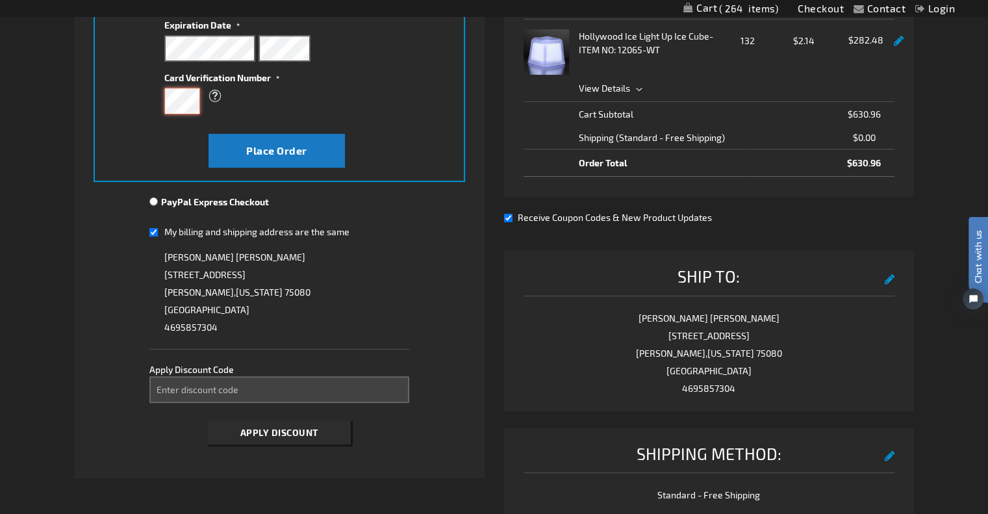
scroll to position [260, 0]
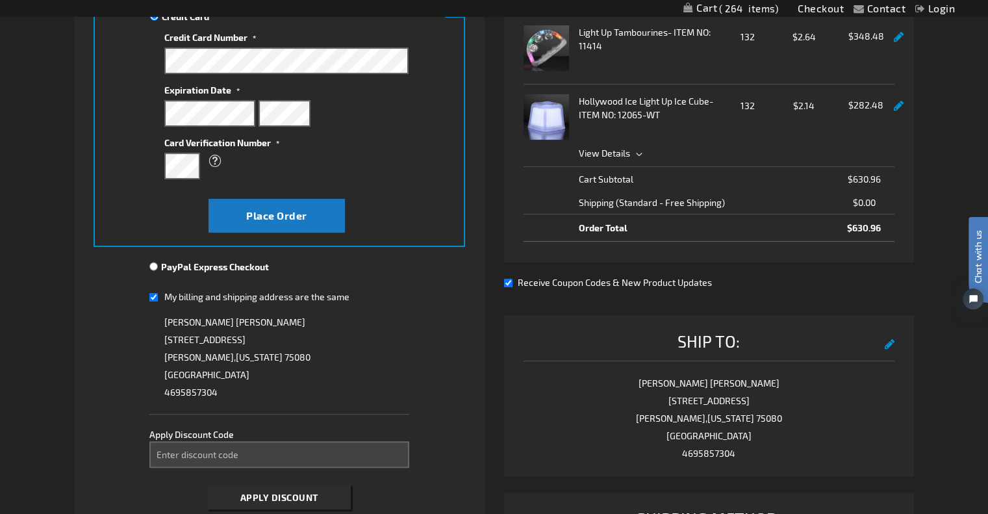
click at [153, 294] on input "My billing and shipping address are the same" at bounding box center [153, 297] width 8 height 27
checkbox input "false"
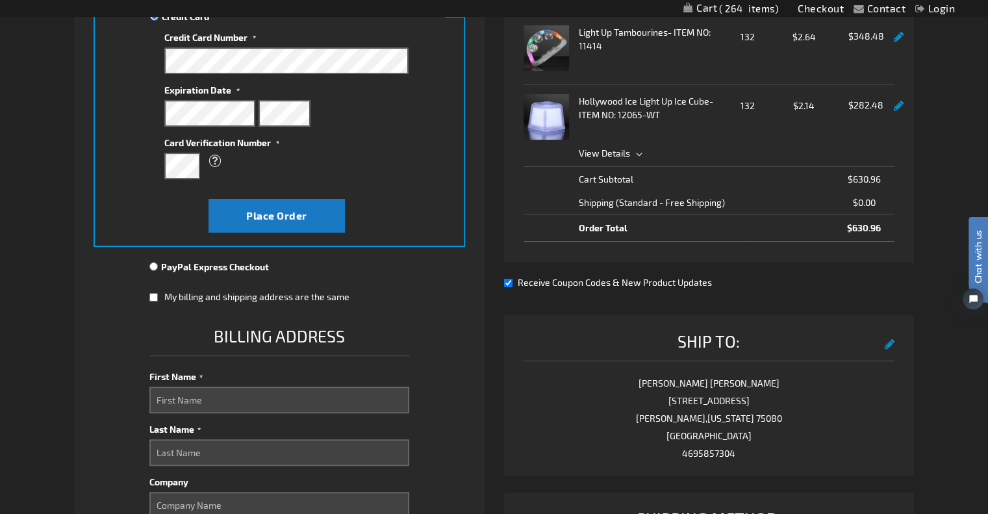
scroll to position [325, 0]
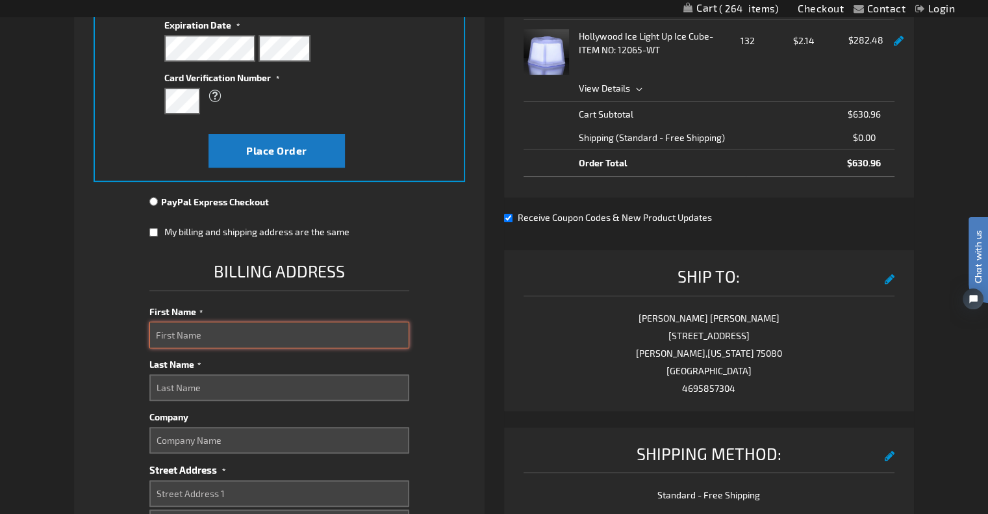
click at [278, 339] on input "First Name" at bounding box center [279, 335] width 260 height 27
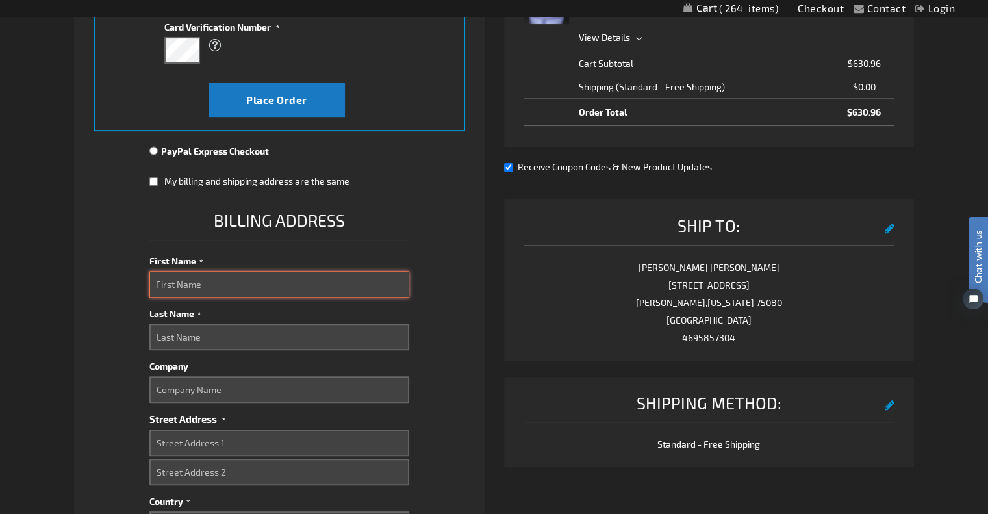
scroll to position [455, 0]
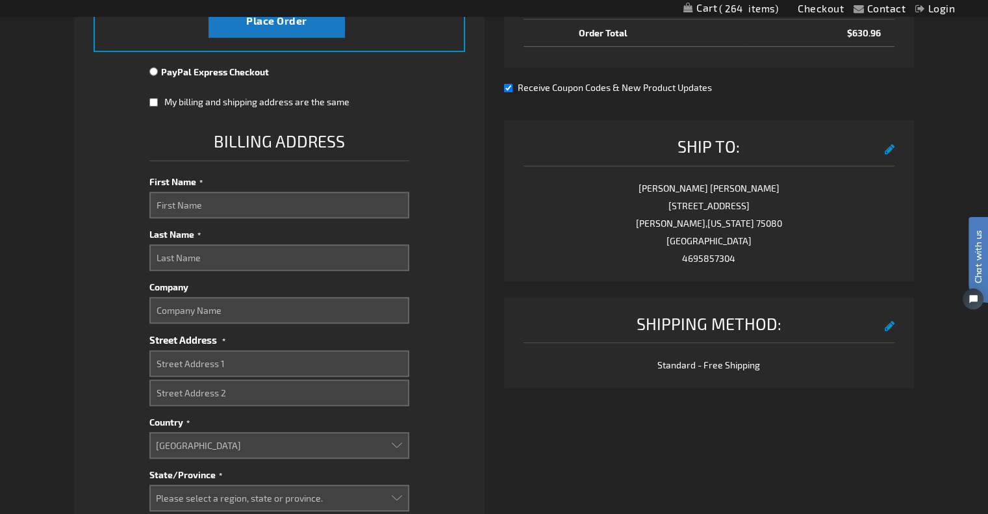
drag, startPoint x: 216, startPoint y: 218, endPoint x: 216, endPoint y: 207, distance: 10.4
click at [216, 218] on fieldset "Billing Address First Name Last Name Company Street Address Street Address: Lin…" at bounding box center [279, 401] width 260 height 547
click at [216, 205] on input "First Name" at bounding box center [279, 205] width 260 height 27
type input "Alexandria"
click at [215, 258] on input "Last Name" at bounding box center [279, 257] width 260 height 27
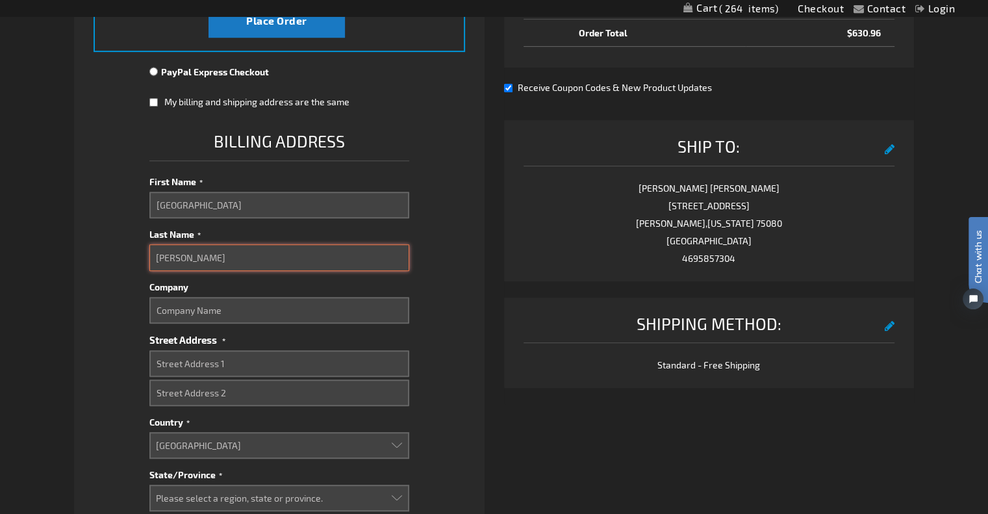
scroll to position [520, 0]
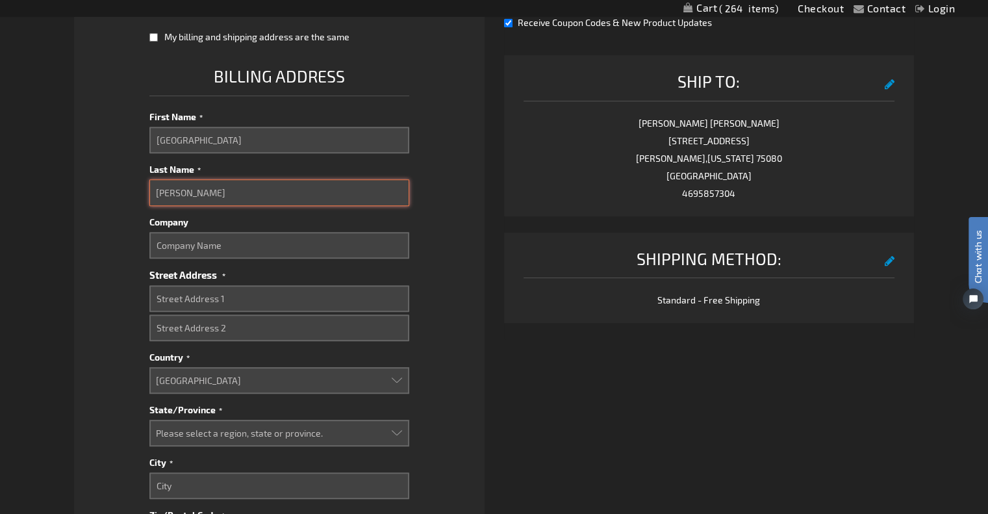
type input "Falk"
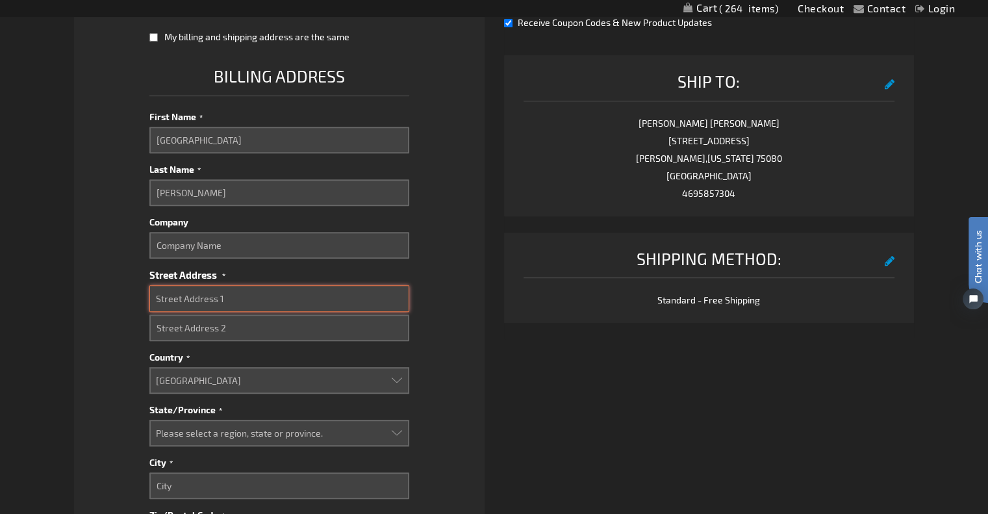
click at [235, 300] on input "Street Address: Line 1" at bounding box center [279, 298] width 260 height 27
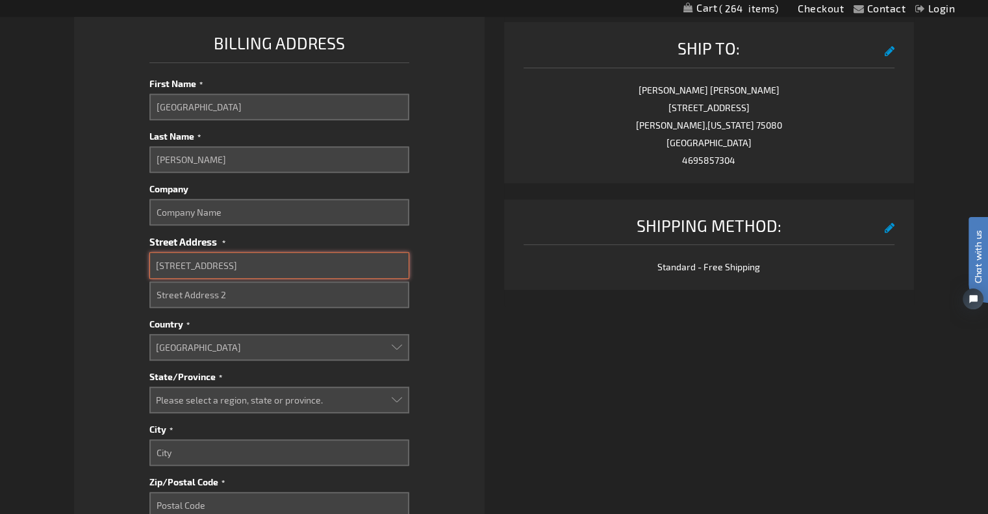
scroll to position [585, 0]
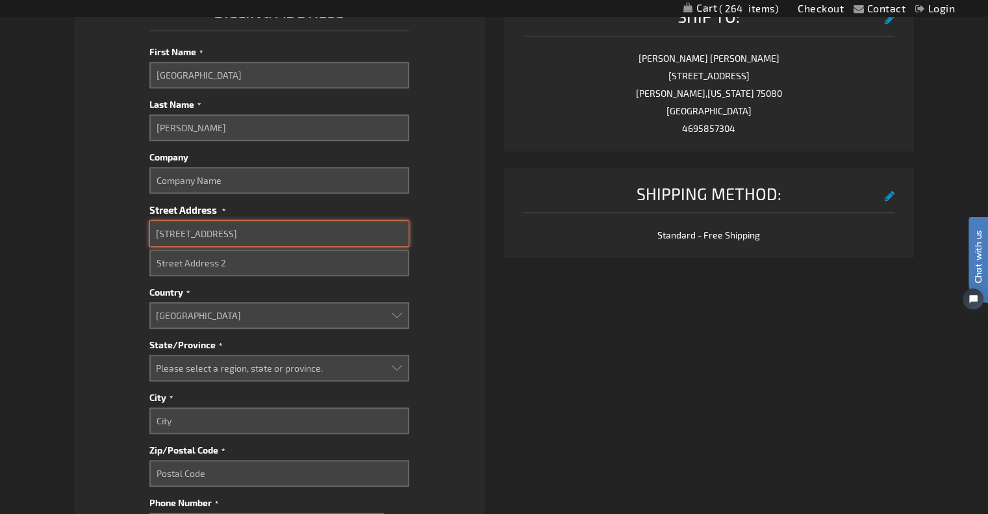
type input "7232 Heathermore Dr."
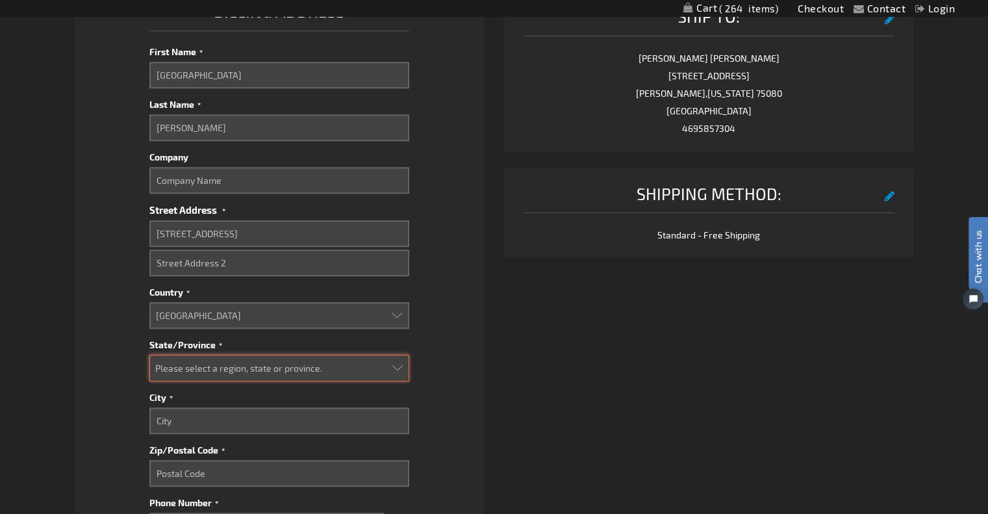
click at [221, 373] on select "Please select a region, state or province. Alabama Alaska Arizona Arkansas Cali…" at bounding box center [279, 368] width 260 height 27
select select "57"
click at [149, 355] on select "Please select a region, state or province. Alabama Alaska Arizona Arkansas Cali…" at bounding box center [279, 368] width 260 height 27
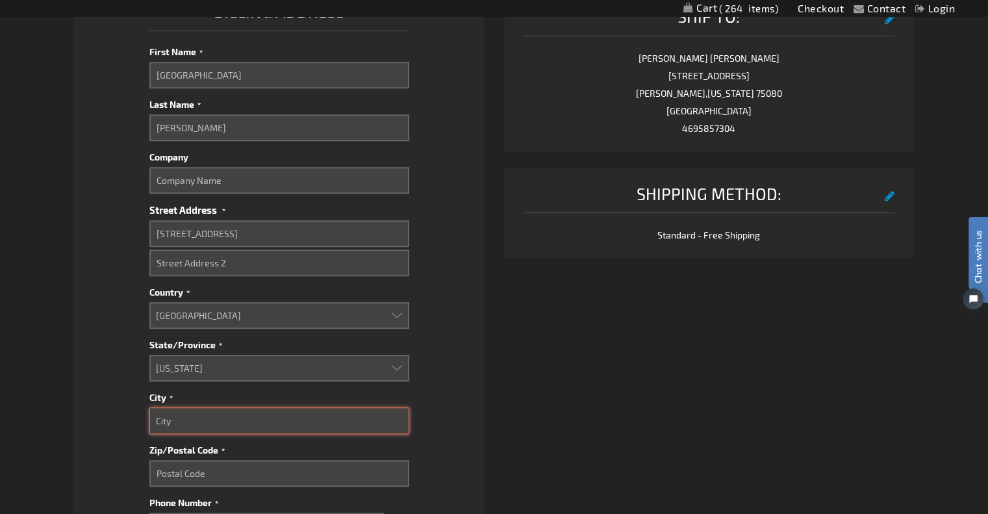
click at [198, 419] on input "City" at bounding box center [279, 420] width 260 height 27
type input "Dallas"
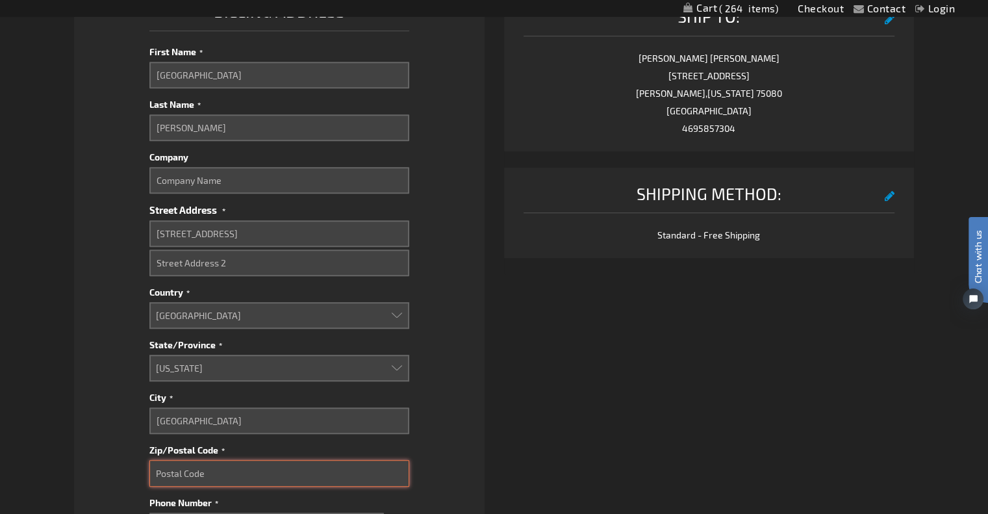
click at [211, 475] on input "Zip/Postal Code" at bounding box center [279, 473] width 260 height 27
type input "75248"
click at [450, 283] on fieldset "Payment Information Payment Method Credit Card Credit Card Information" at bounding box center [279, 169] width 371 height 1074
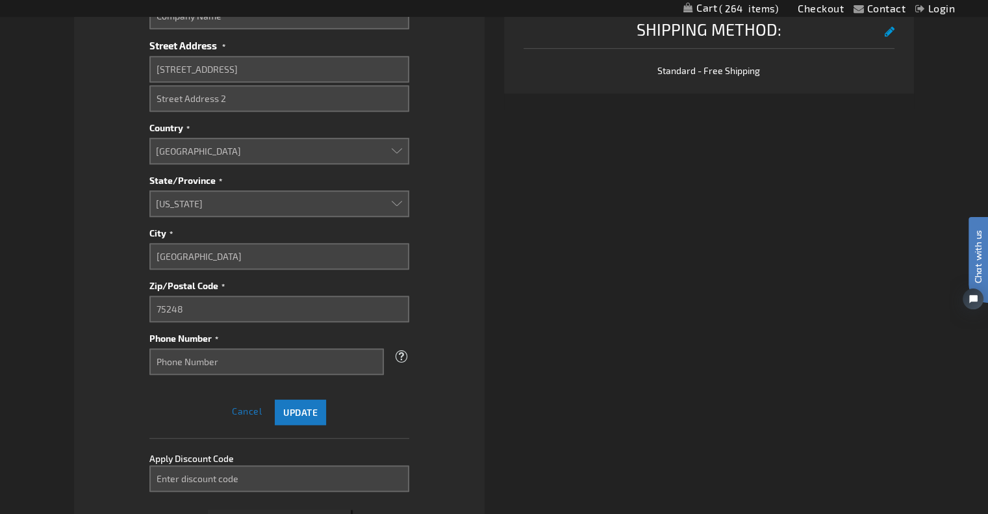
scroll to position [780, 0]
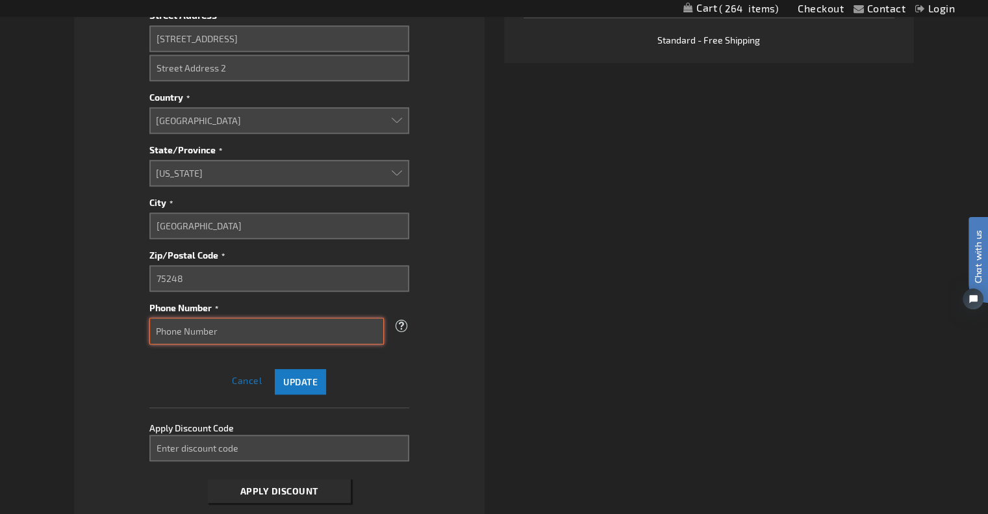
click at [268, 330] on input "Phone Number" at bounding box center [266, 331] width 235 height 27
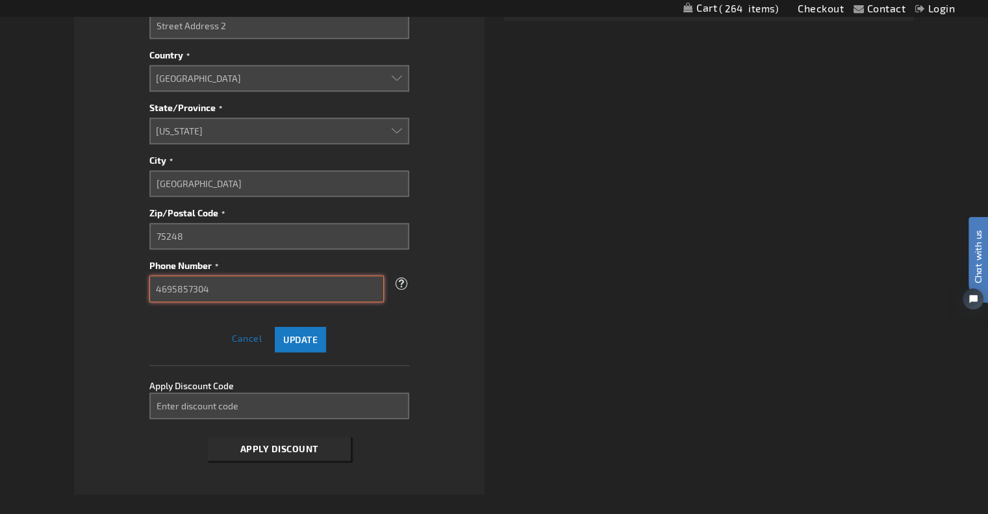
scroll to position [845, 0]
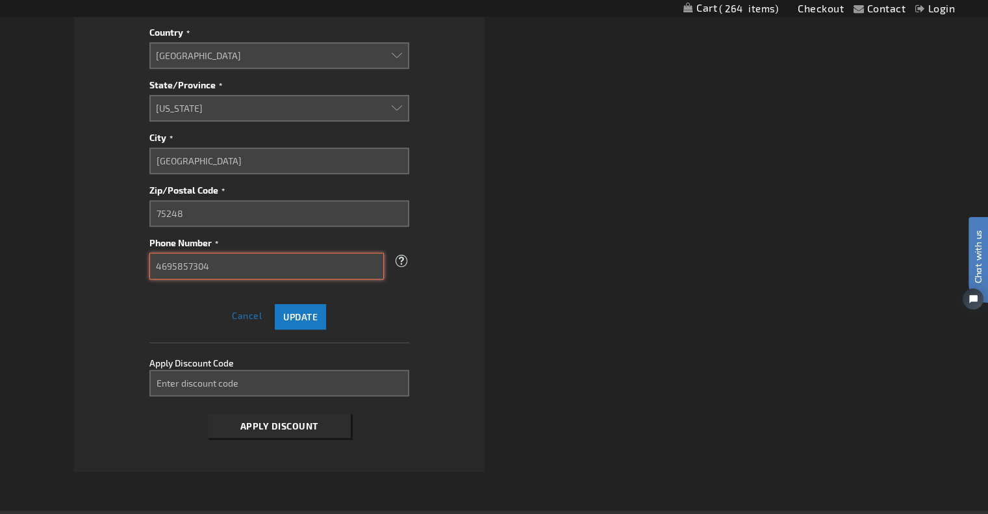
type input "4695857304"
click at [392, 307] on div "Update Cancel" at bounding box center [279, 314] width 260 height 32
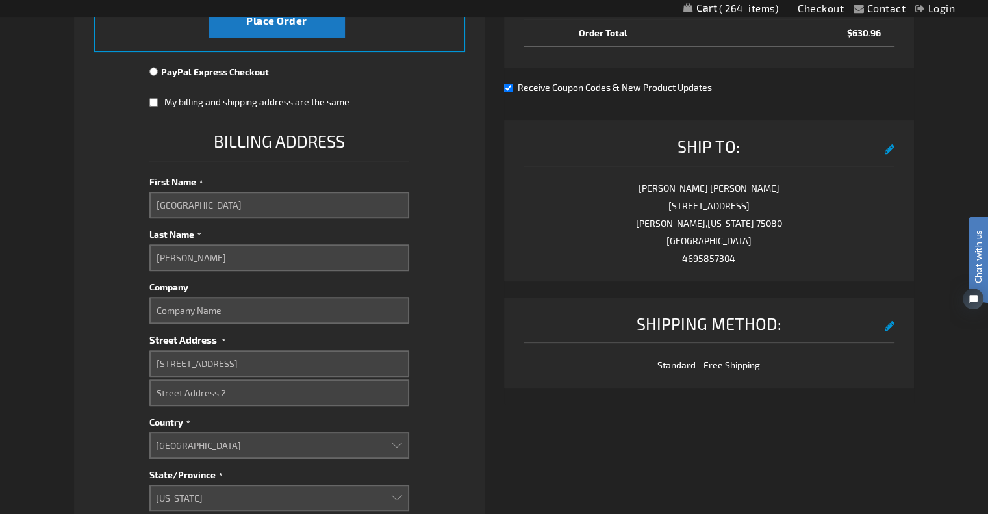
scroll to position [130, 0]
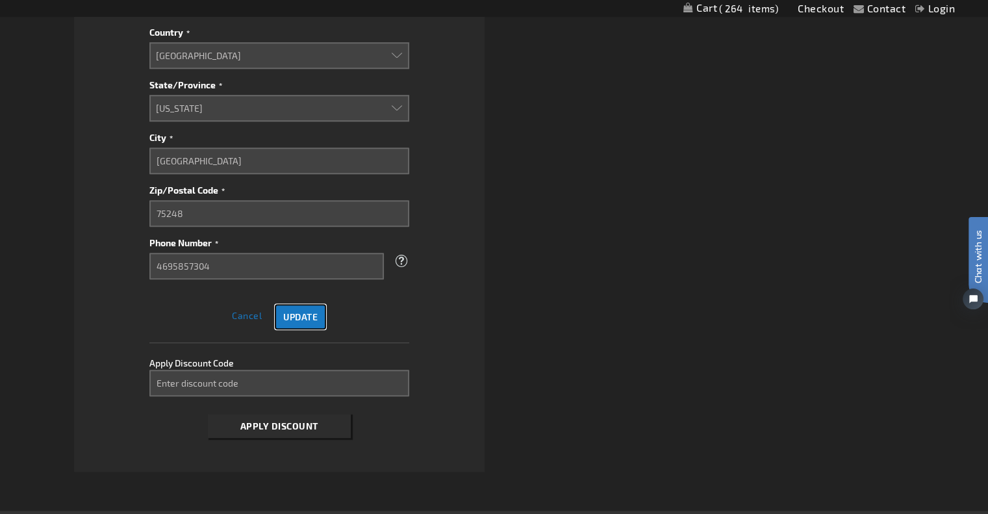
click at [309, 319] on span "Update" at bounding box center [300, 316] width 34 height 11
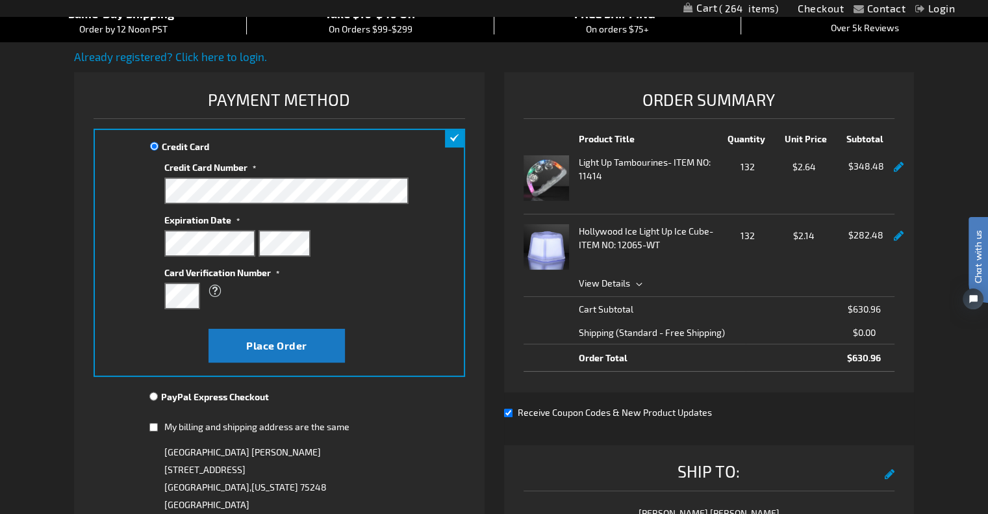
scroll to position [0, 0]
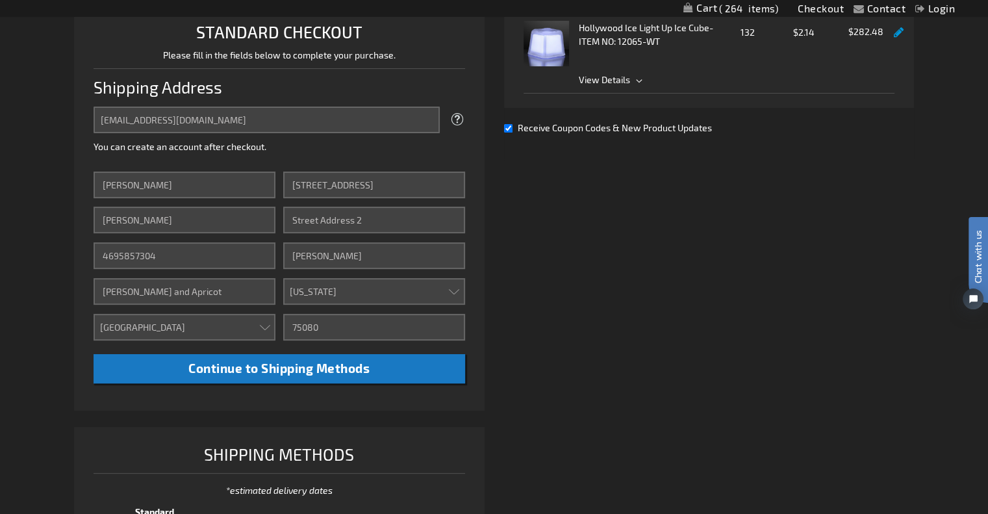
scroll to position [335, 0]
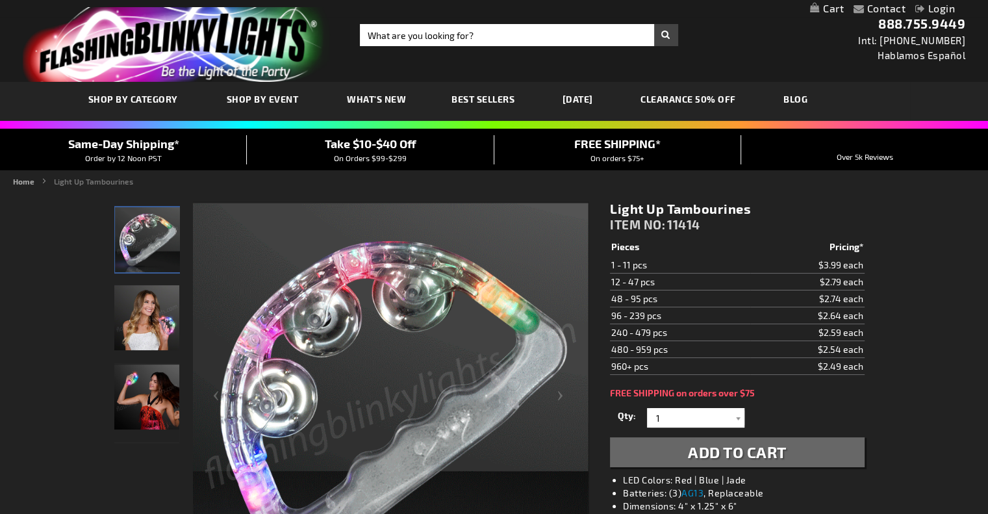
click at [824, 8] on link "My Cart" at bounding box center [827, 9] width 34 height 12
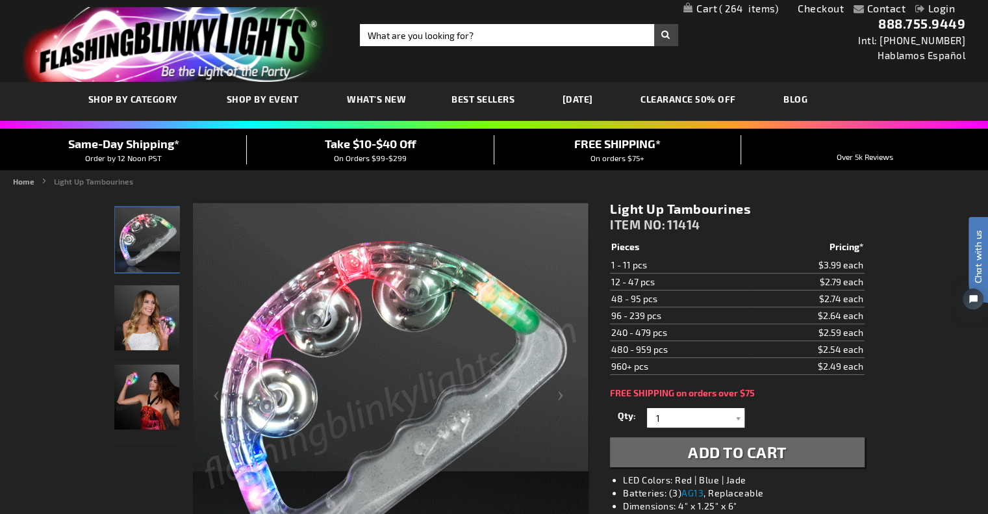
click at [984, 8] on div "Contact Compare Products Checkout Login Skip to Content My Cart 264 264 items M…" at bounding box center [494, 8] width 988 height 17
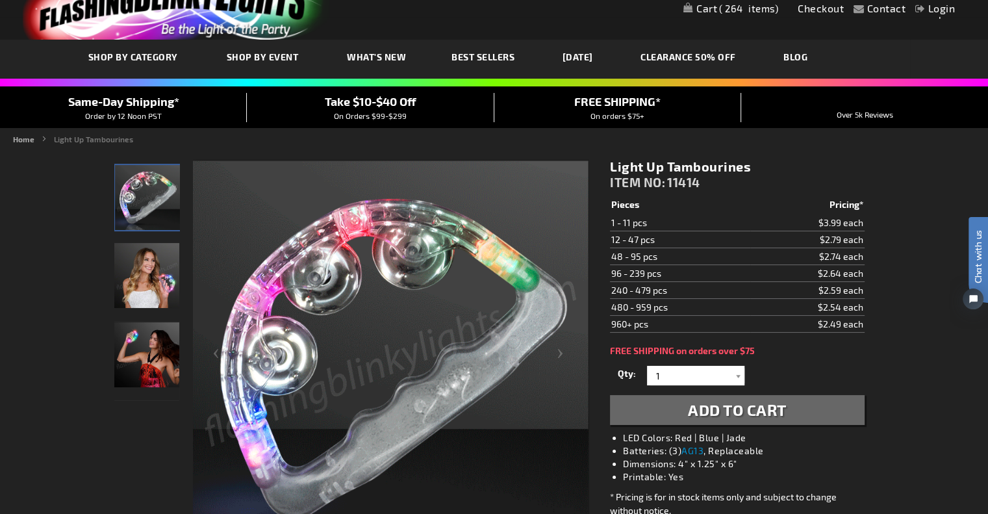
scroll to position [65, 0]
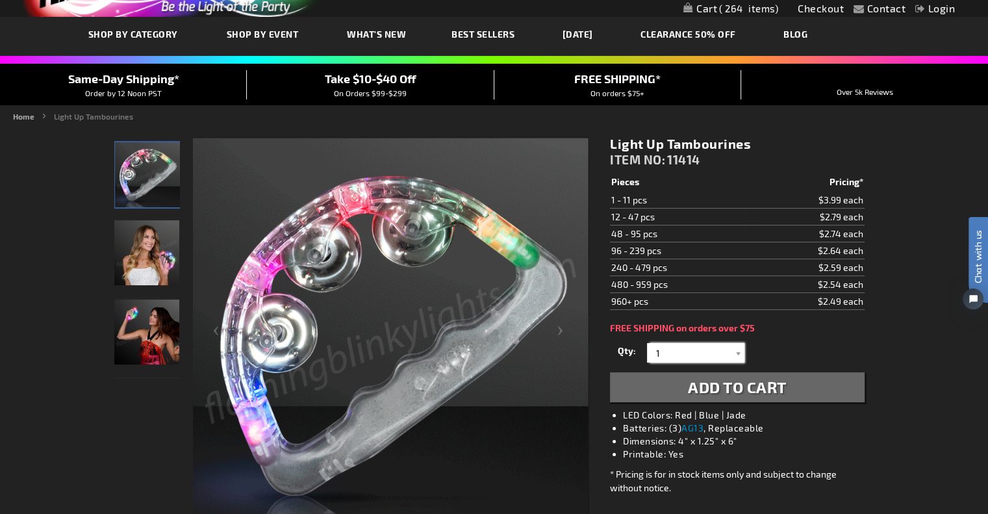
click at [712, 350] on input "1" at bounding box center [698, 352] width 94 height 19
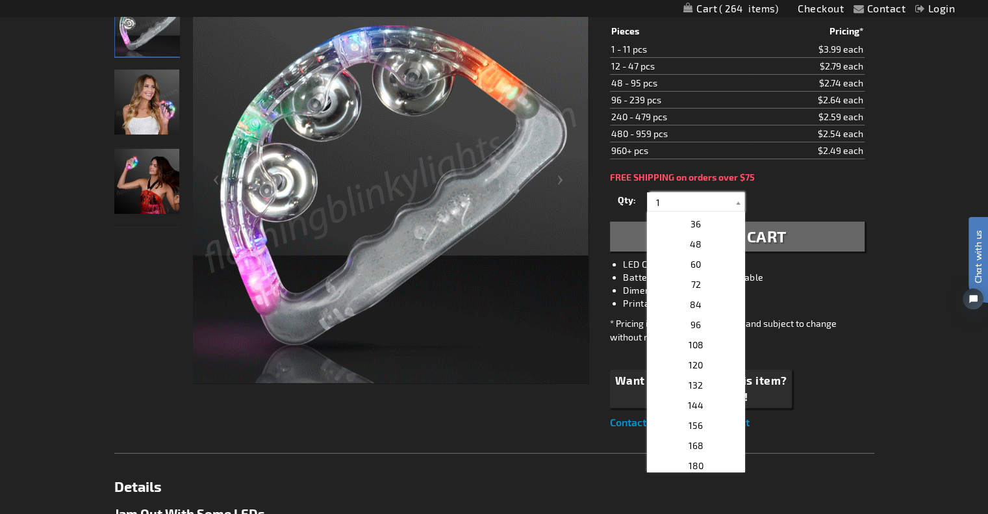
scroll to position [325, 0]
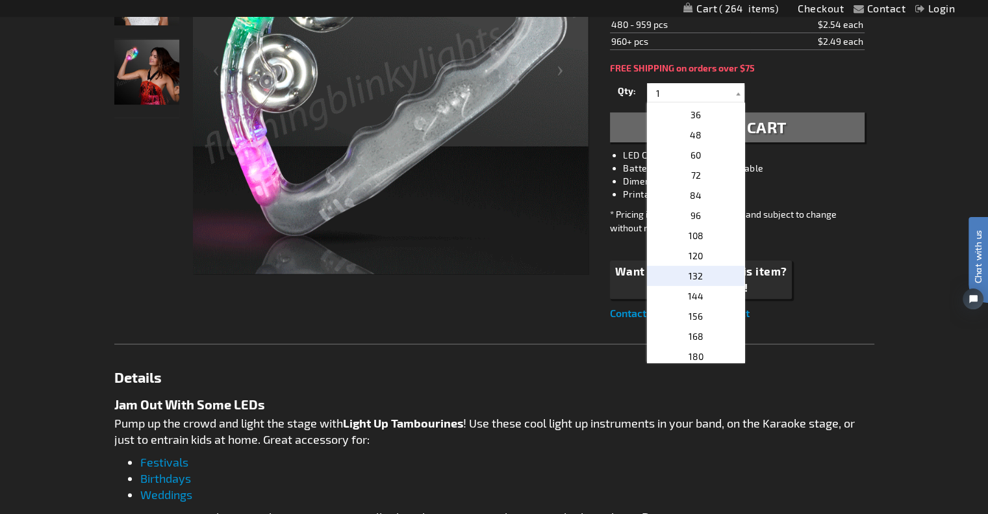
click at [696, 275] on span "132" at bounding box center [696, 275] width 14 height 11
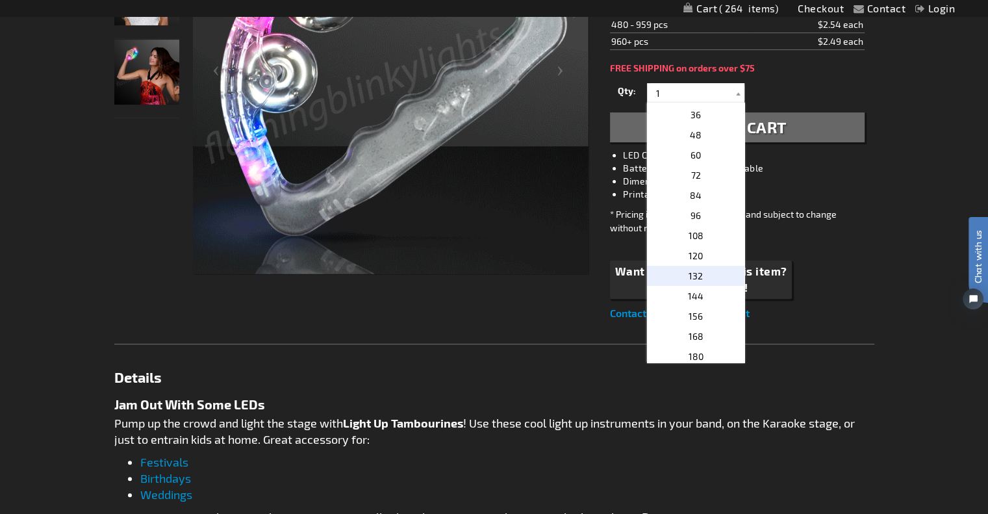
type input "132"
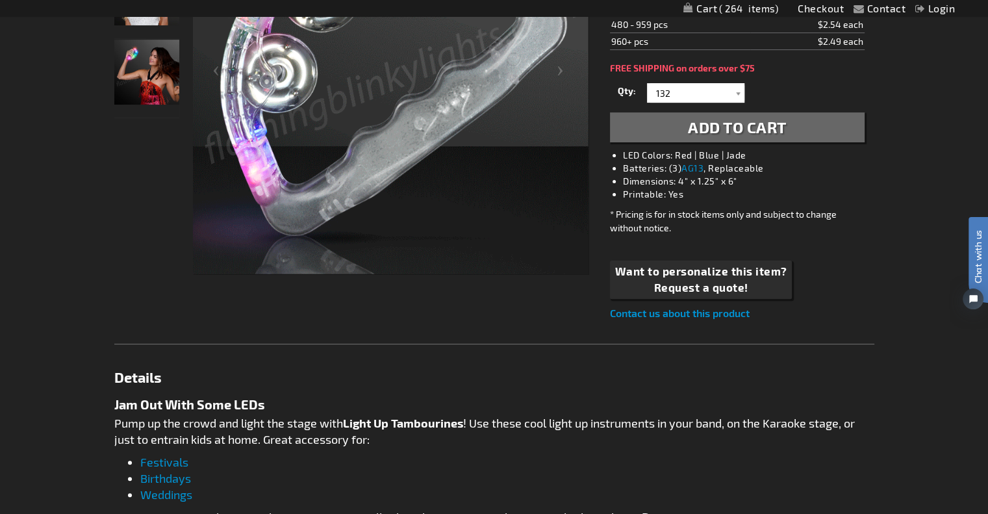
click at [734, 123] on span "Add to Cart" at bounding box center [737, 127] width 99 height 19
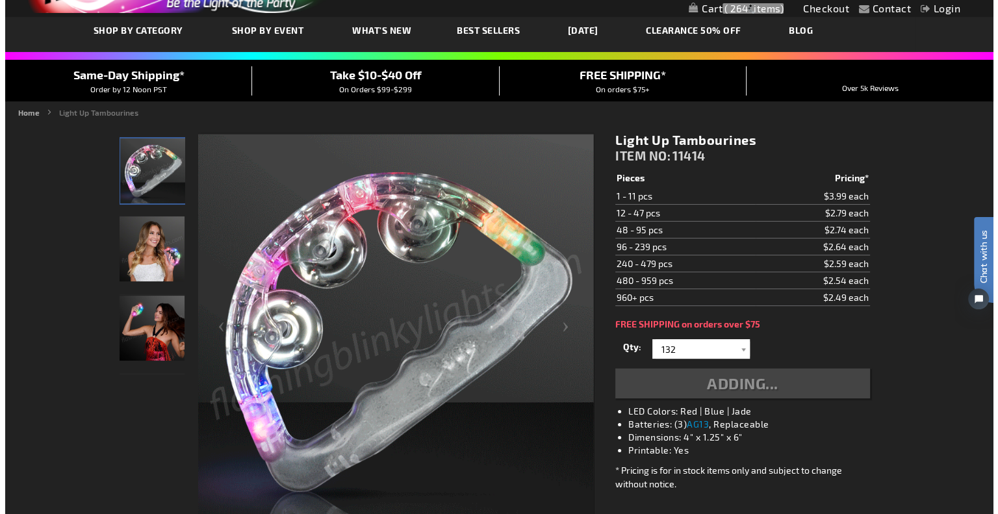
scroll to position [65, 0]
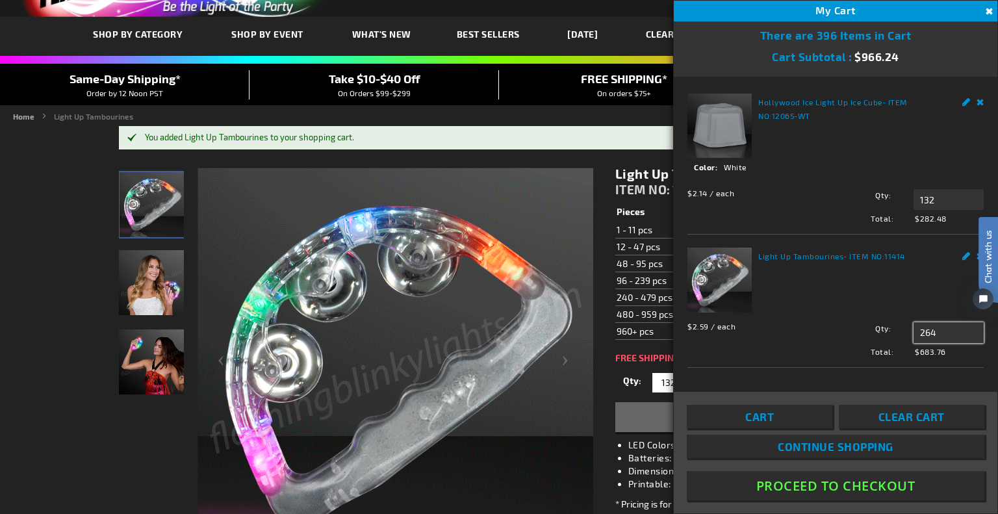
drag, startPoint x: 941, startPoint y: 326, endPoint x: 885, endPoint y: 324, distance: 55.9
click at [885, 324] on div "Qty 264 Update" at bounding box center [902, 332] width 163 height 21
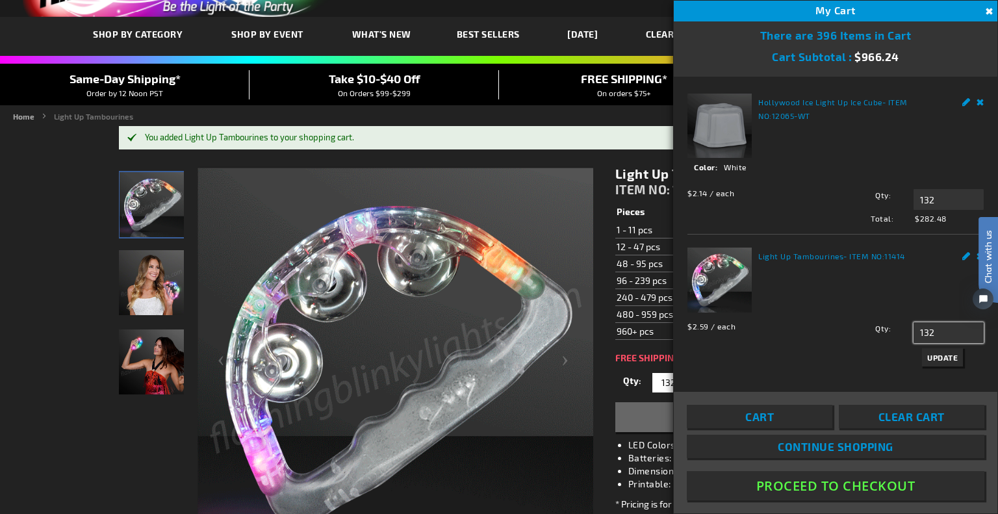
type input "132"
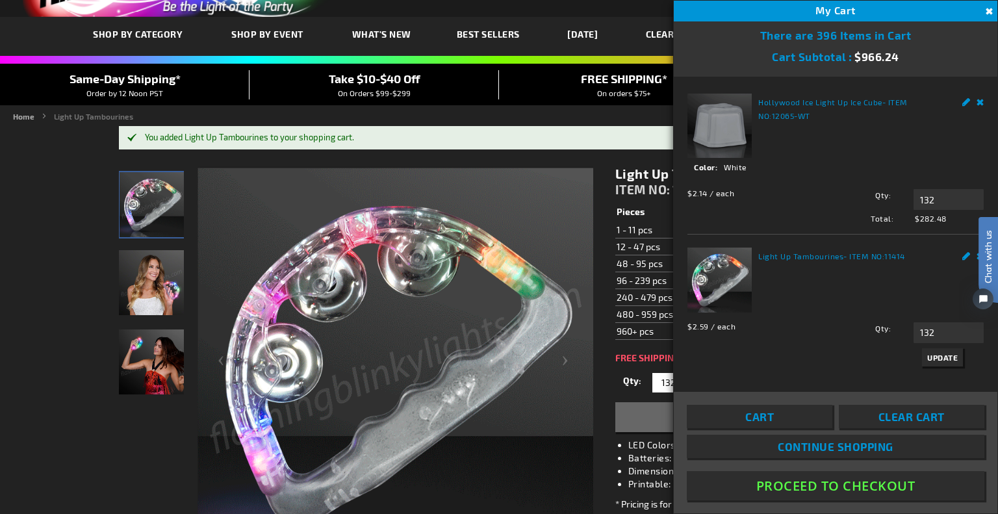
click at [929, 353] on span "Update" at bounding box center [942, 357] width 31 height 9
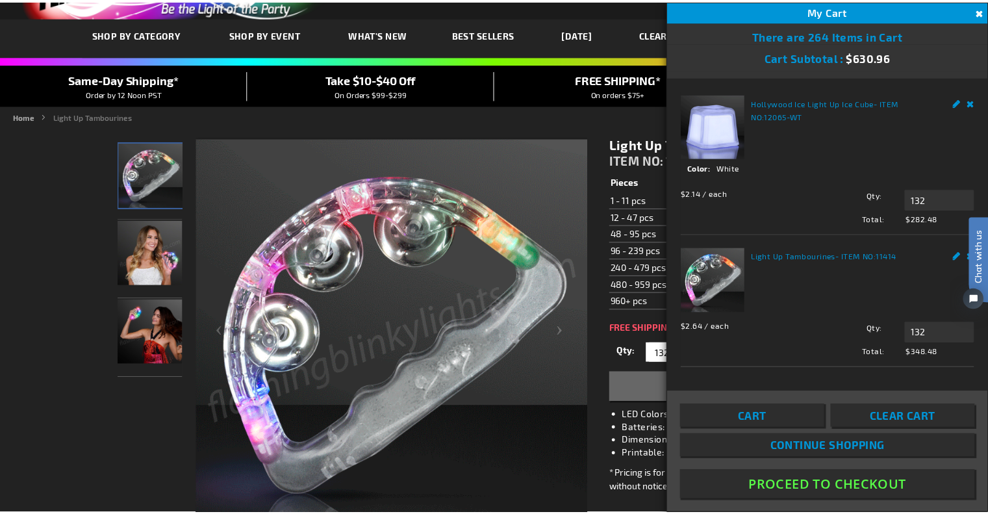
scroll to position [3, 0]
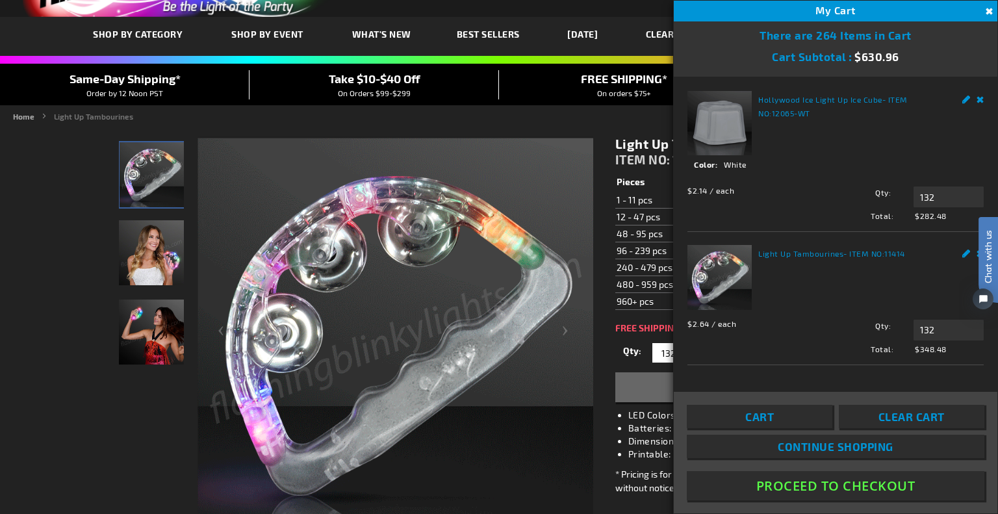
click at [834, 483] on button "Proceed To Checkout" at bounding box center [836, 485] width 298 height 29
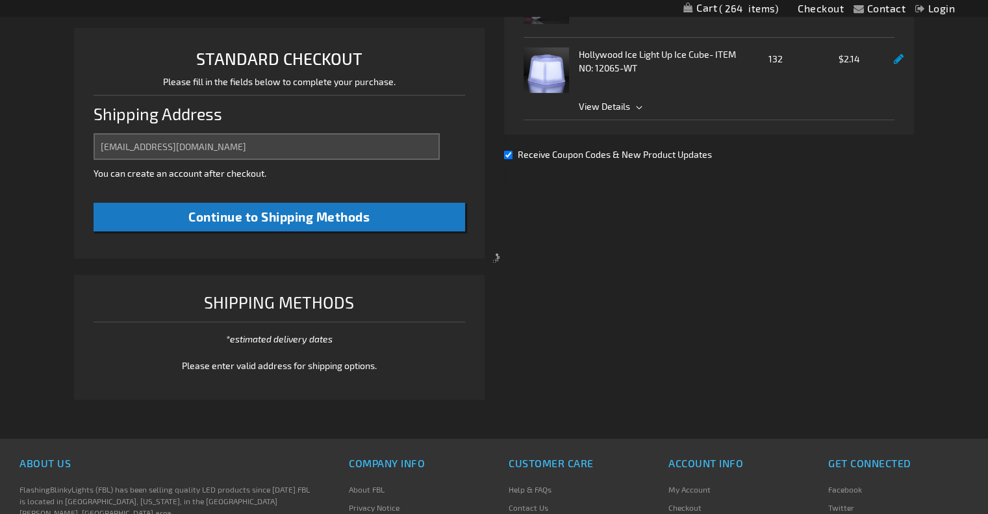
select select "US"
select select "57"
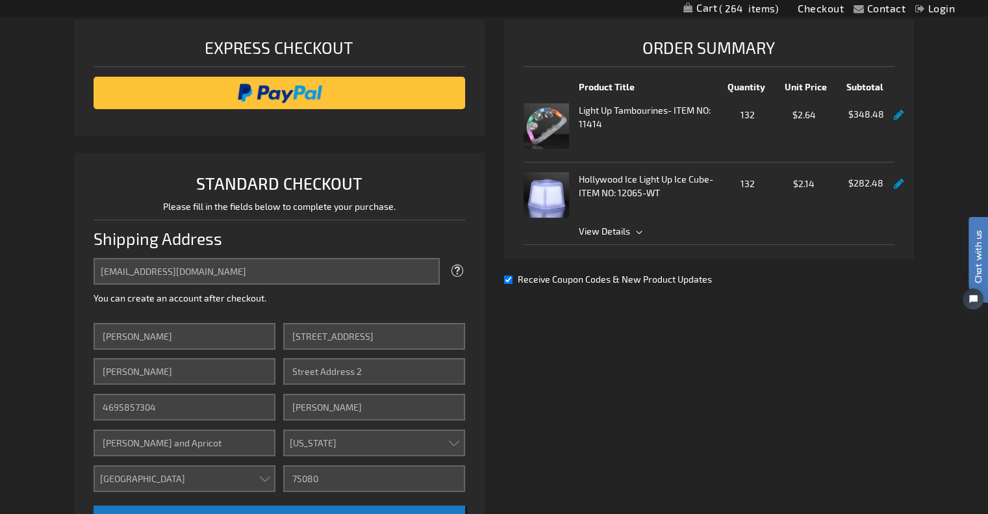
scroll to position [205, 0]
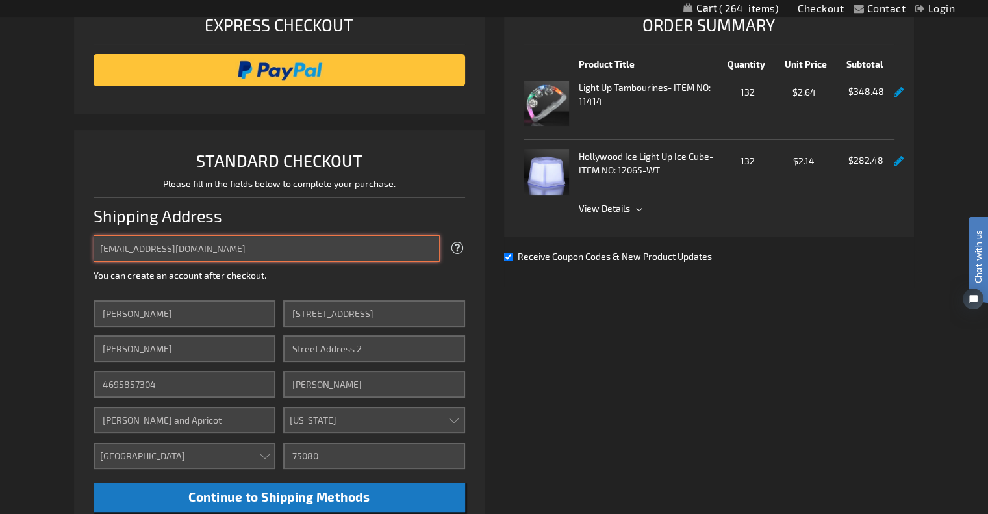
click at [259, 246] on input "hello@aliceandapricot.com" at bounding box center [267, 248] width 346 height 27
drag, startPoint x: 259, startPoint y: 246, endPoint x: 98, endPoint y: 253, distance: 161.3
click at [98, 253] on input "hello@aliceandapricot.com" at bounding box center [267, 248] width 346 height 27
type input "hello@aliceandapricot.com"
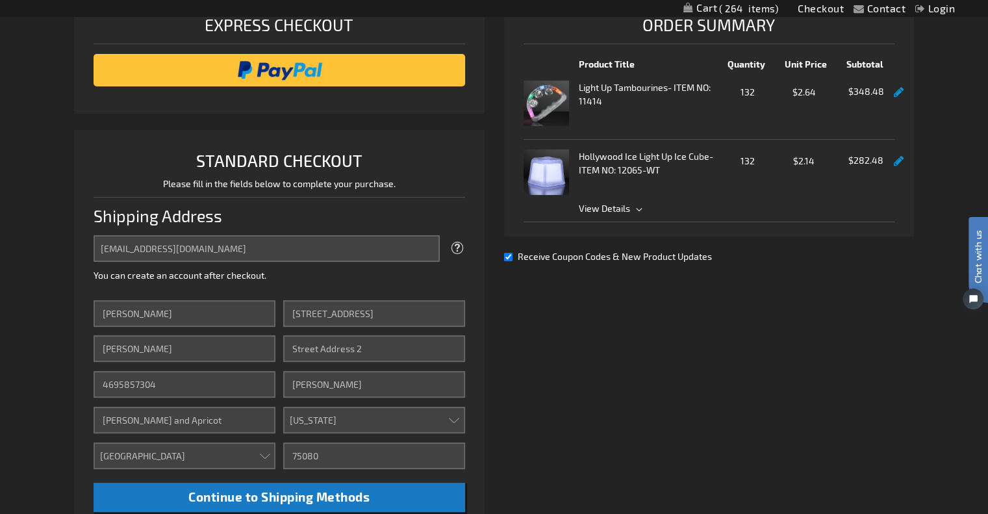
drag, startPoint x: 255, startPoint y: 203, endPoint x: 200, endPoint y: 233, distance: 63.1
click at [255, 202] on div "Shipping Address" at bounding box center [279, 216] width 371 height 38
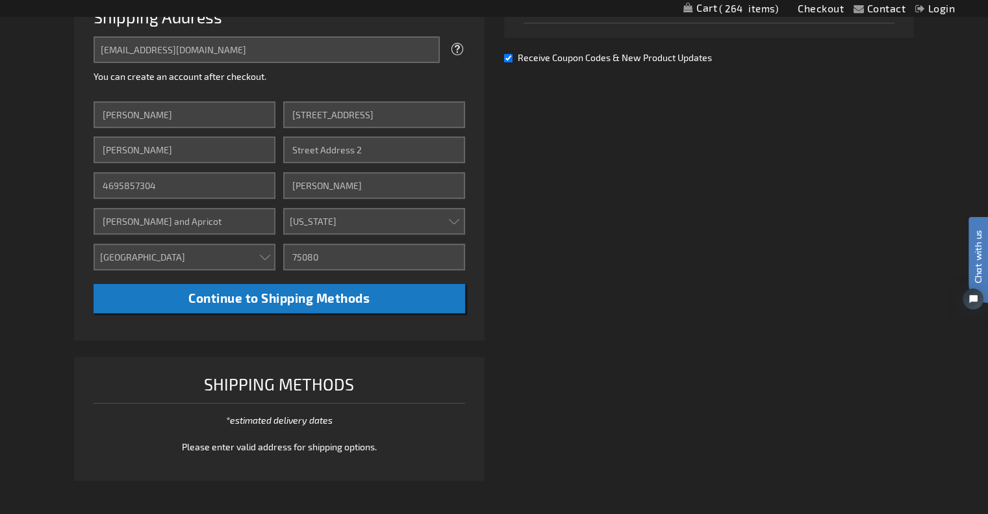
scroll to position [595, 0]
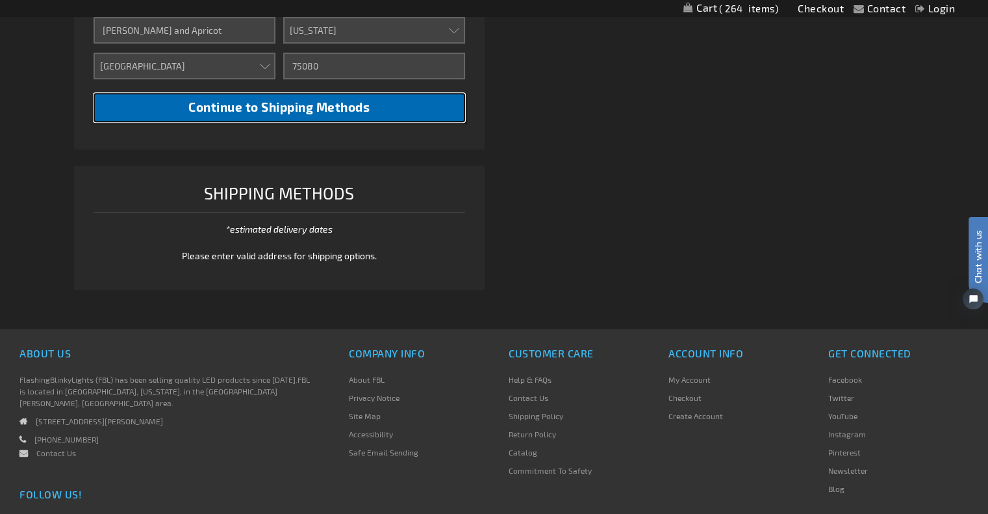
click at [315, 103] on span "Continue to Shipping Methods" at bounding box center [278, 106] width 181 height 15
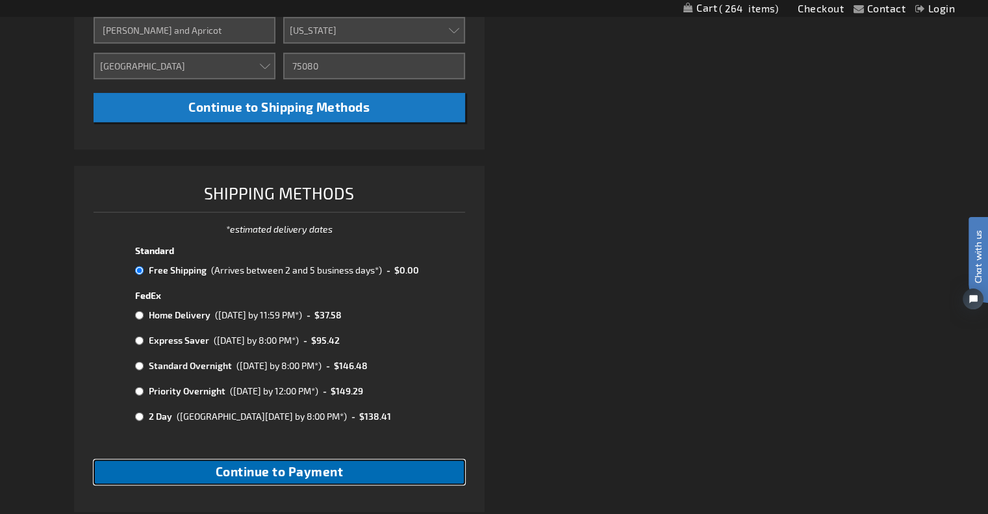
click at [276, 479] on span "Continue to Payment" at bounding box center [280, 471] width 128 height 15
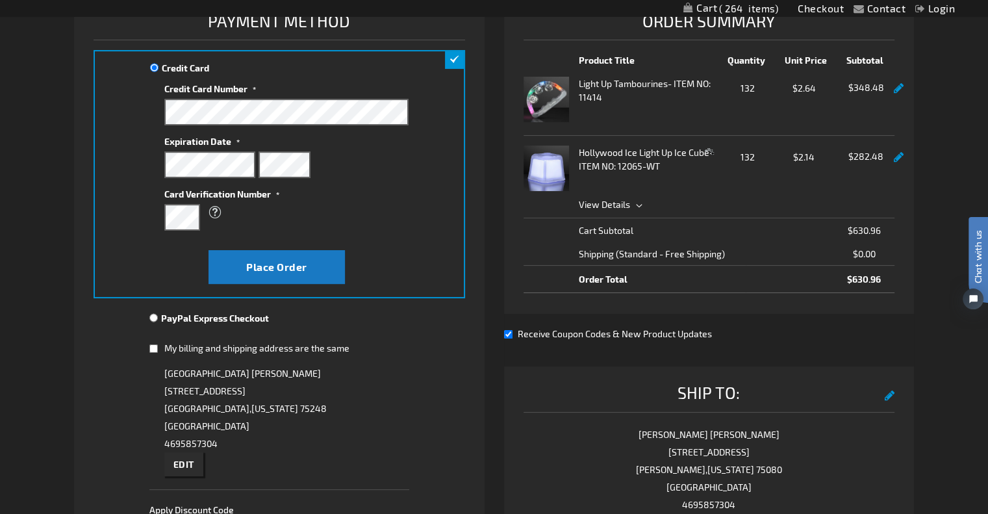
scroll to position [65, 0]
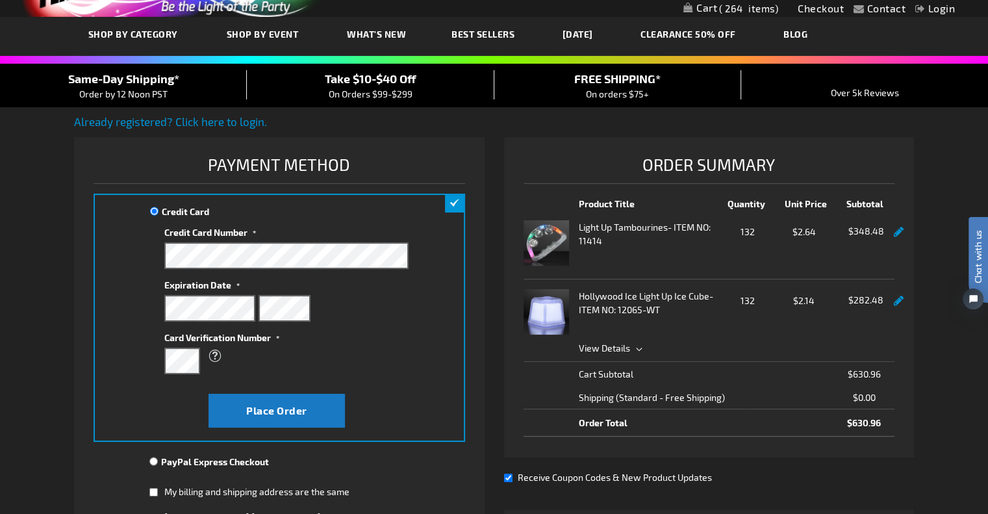
click at [337, 222] on label "Credit Card Number" at bounding box center [286, 231] width 244 height 18
click at [355, 330] on label "Card Verification Number" at bounding box center [286, 336] width 244 height 18
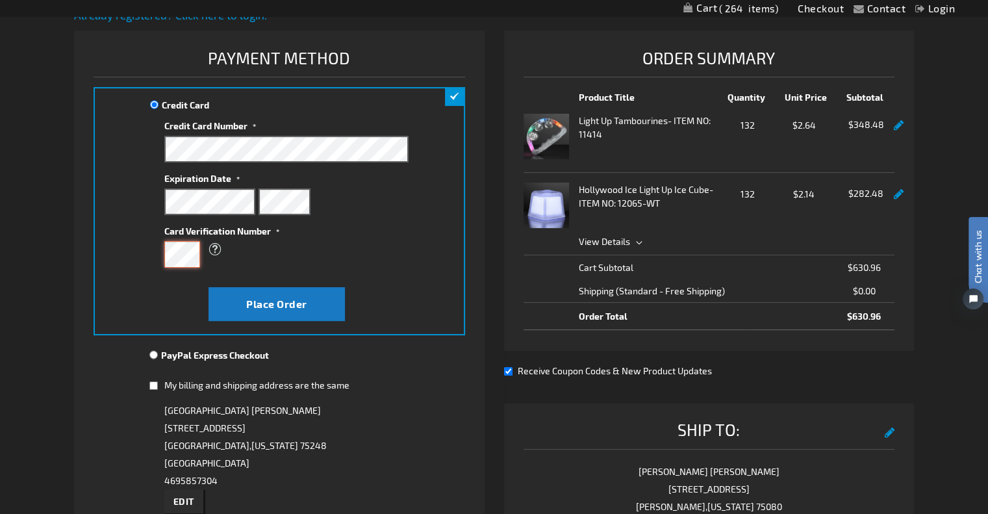
scroll to position [130, 0]
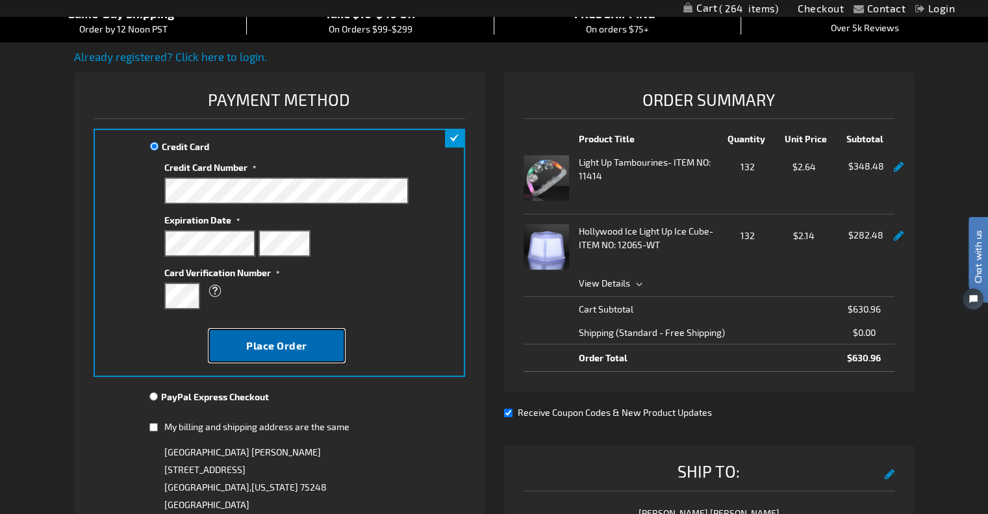
click at [293, 347] on span "Place Order" at bounding box center [276, 345] width 61 height 12
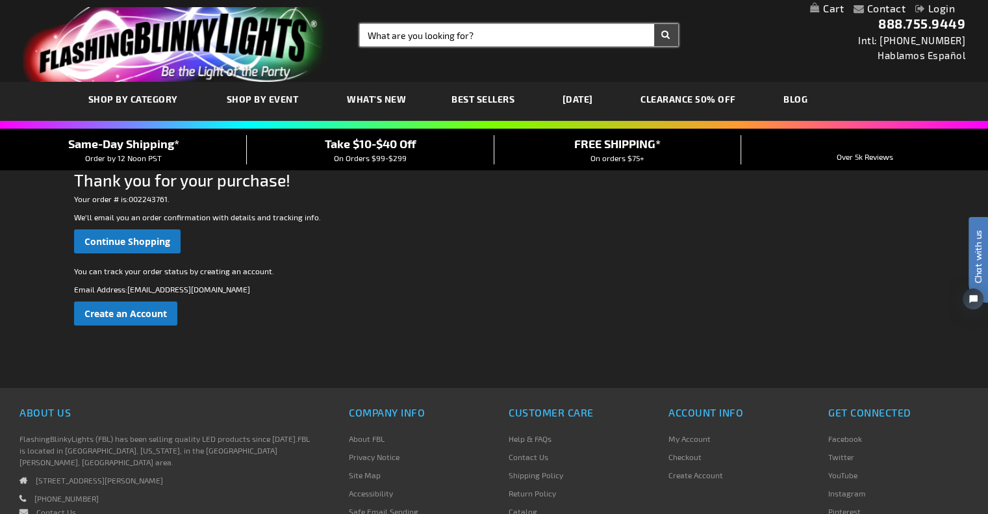
click at [532, 34] on input "Search" at bounding box center [519, 35] width 318 height 22
type input "tambourines"
click at [654, 24] on button "Search" at bounding box center [666, 35] width 24 height 22
